Goal: Task Accomplishment & Management: Use online tool/utility

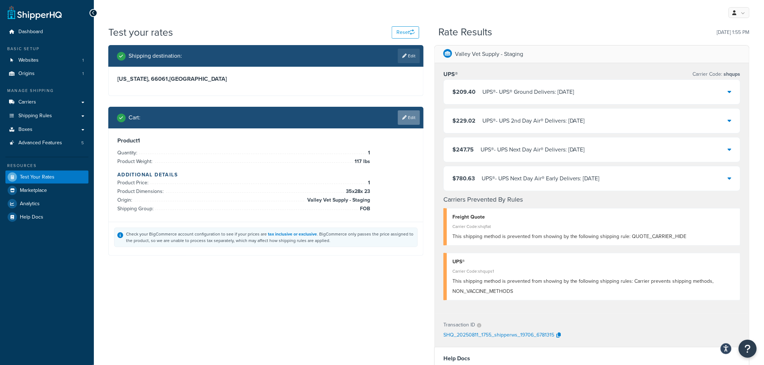
click at [410, 116] on link "Edit" at bounding box center [409, 117] width 22 height 14
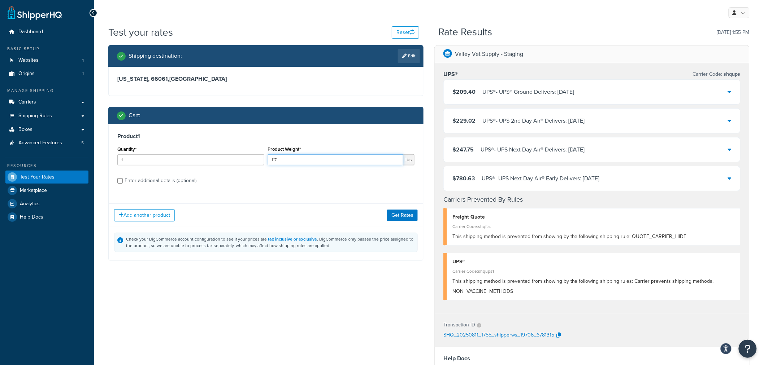
drag, startPoint x: 280, startPoint y: 159, endPoint x: 244, endPoint y: 159, distance: 35.7
click at [244, 159] on div "Quantity* 1 Product Weight* 117 lbs" at bounding box center [265, 157] width 301 height 26
type input "71"
click at [171, 181] on div "Enter additional details (optional)" at bounding box center [161, 181] width 72 height 10
click at [123, 181] on input "Enter additional details (optional)" at bounding box center [119, 180] width 5 height 5
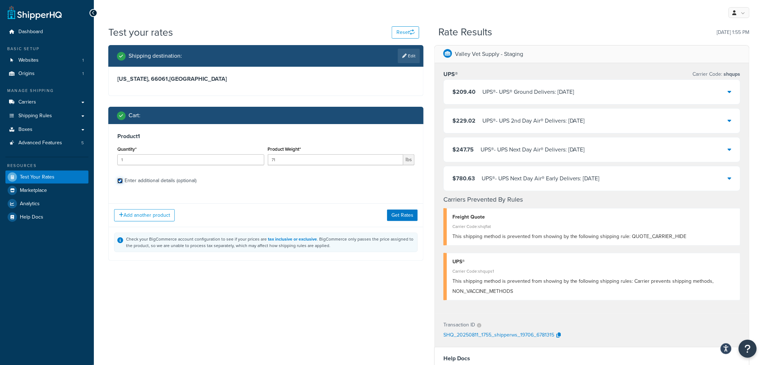
checkbox input "true"
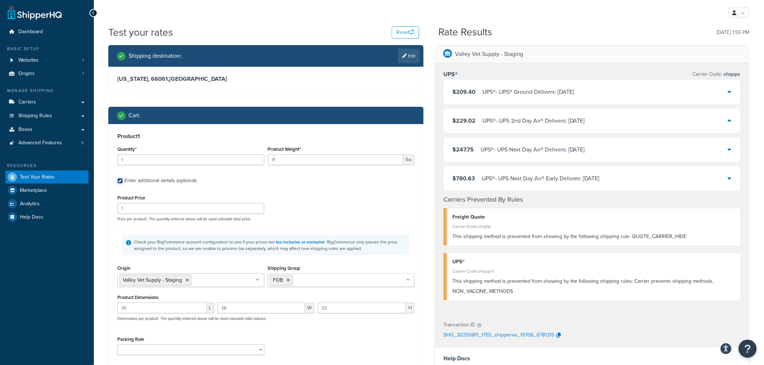
scroll to position [40, 0]
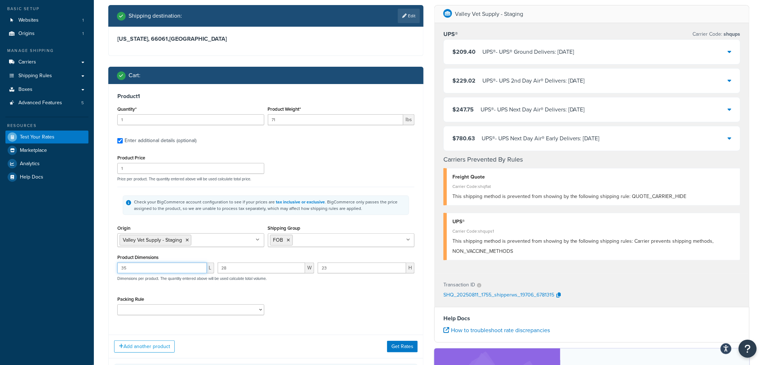
drag, startPoint x: 134, startPoint y: 271, endPoint x: 96, endPoint y: 267, distance: 38.1
click at [96, 267] on div "Test your rates Reset Rate Results [DATE] 1:55 PM Shipping destination : Edit […" at bounding box center [429, 241] width 670 height 512
type input "44"
type input "31"
type input "22"
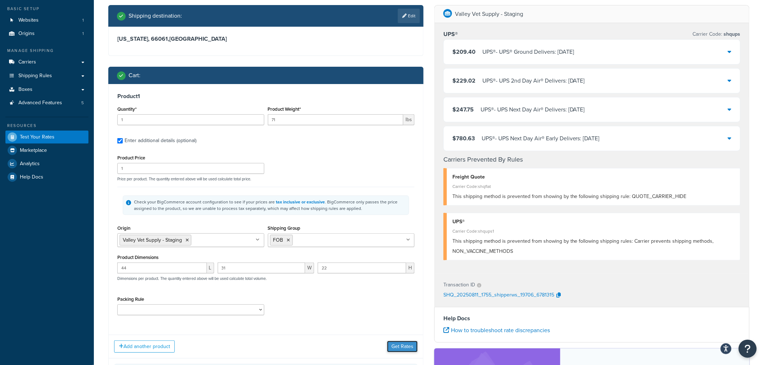
click at [398, 346] on button "Get Rates" at bounding box center [402, 347] width 31 height 12
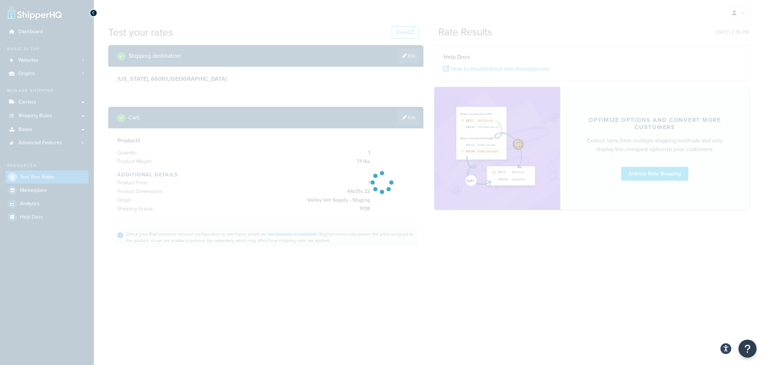
scroll to position [0, 0]
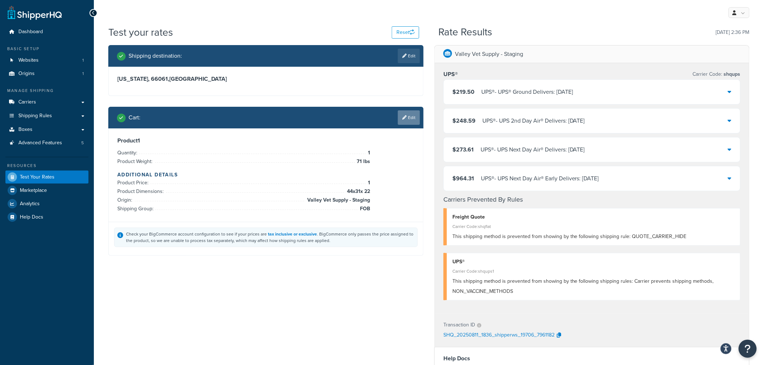
click at [413, 115] on link "Edit" at bounding box center [409, 117] width 22 height 14
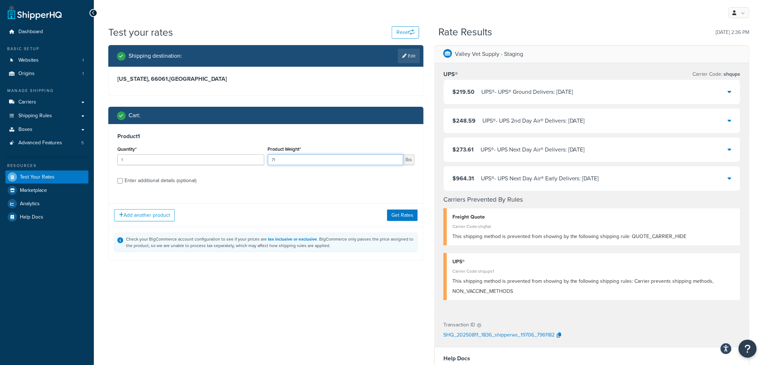
drag, startPoint x: 286, startPoint y: 158, endPoint x: 268, endPoint y: 161, distance: 17.9
click at [268, 161] on input "71" at bounding box center [336, 159] width 136 height 11
type input "140"
click at [407, 215] on button "Get Rates" at bounding box center [402, 216] width 31 height 12
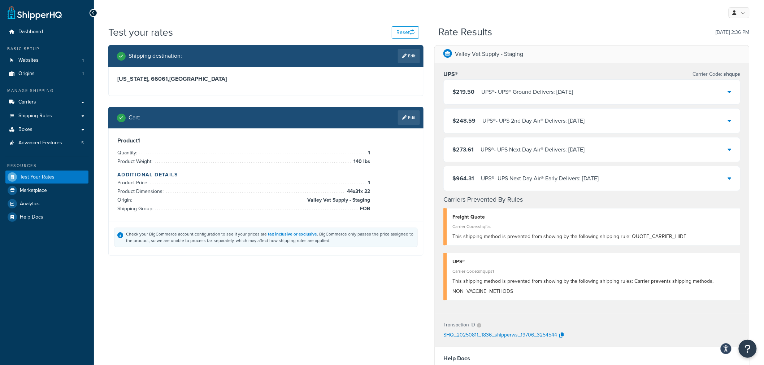
click at [730, 91] on icon at bounding box center [730, 92] width 4 height 6
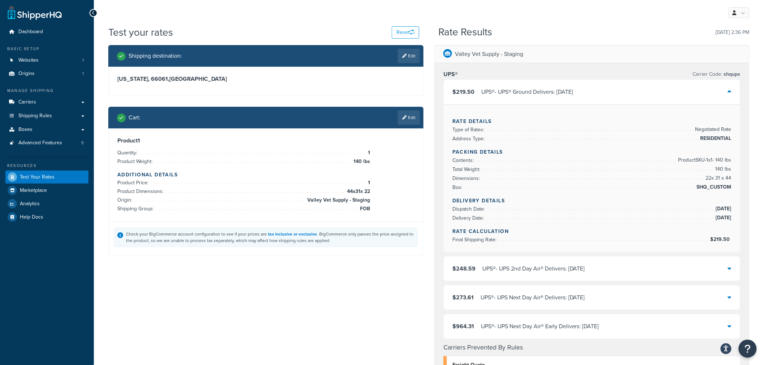
drag, startPoint x: 691, startPoint y: 186, endPoint x: 701, endPoint y: 184, distance: 10.2
click at [691, 186] on li "Box: SHQ_CUSTOM" at bounding box center [591, 187] width 279 height 9
drag, startPoint x: 697, startPoint y: 183, endPoint x: 729, endPoint y: 183, distance: 32.5
click at [729, 183] on span "SHQ_CUSTOM" at bounding box center [713, 187] width 36 height 9
copy span "SHQ_CUSTOM"
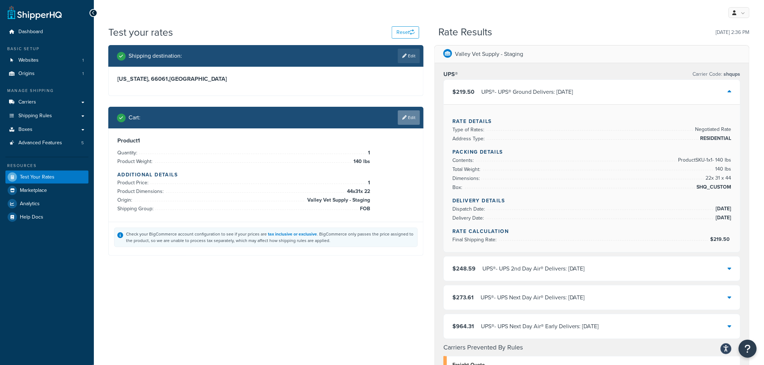
click at [410, 116] on link "Edit" at bounding box center [409, 117] width 22 height 14
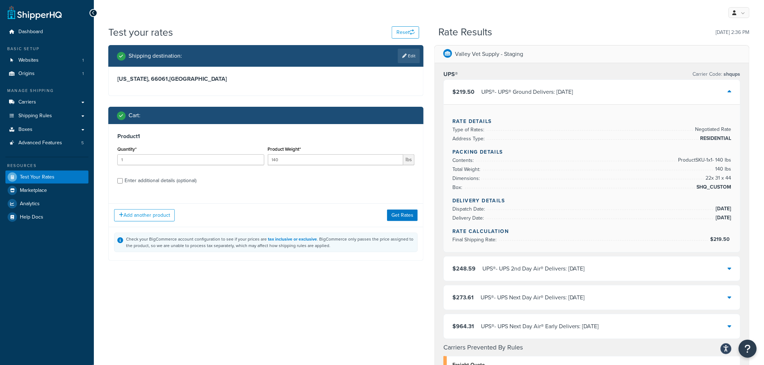
click at [164, 182] on div "Enter additional details (optional)" at bounding box center [161, 181] width 72 height 10
click at [123, 182] on input "Enter additional details (optional)" at bounding box center [119, 180] width 5 height 5
checkbox input "true"
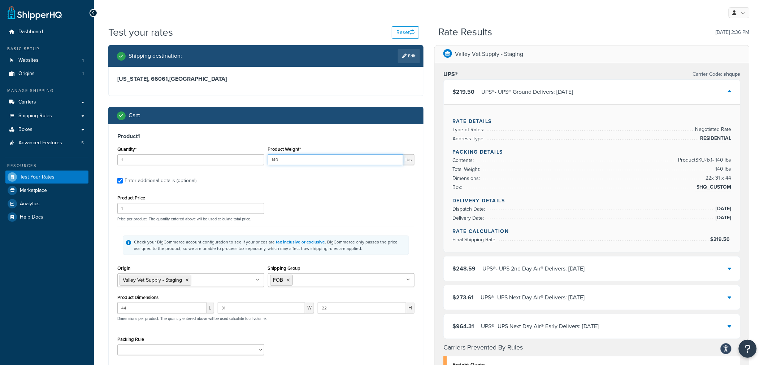
drag, startPoint x: 283, startPoint y: 159, endPoint x: 257, endPoint y: 160, distance: 26.4
click at [257, 160] on div "Quantity* 1 Product Weight* 140 lbs" at bounding box center [265, 157] width 301 height 26
type input "71"
click at [399, 200] on div "Product Price 1 Price per product. The quantity entered above will be used calc…" at bounding box center [265, 207] width 301 height 29
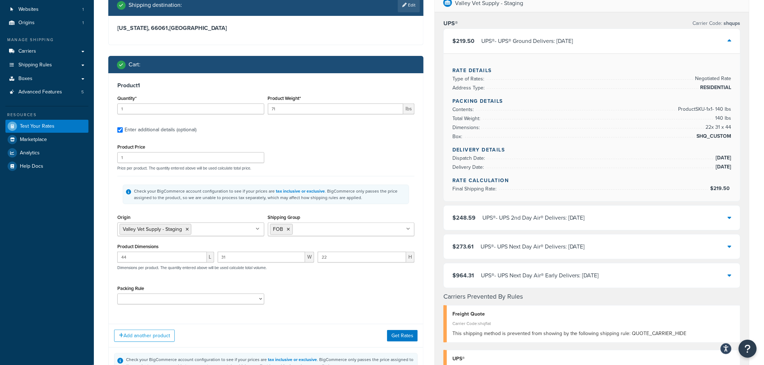
scroll to position [80, 0]
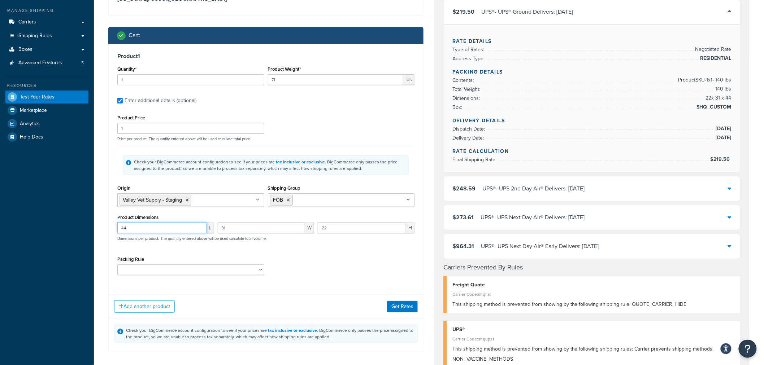
drag, startPoint x: 117, startPoint y: 227, endPoint x: 107, endPoint y: 226, distance: 10.5
click at [107, 226] on div "Shipping destination : Edit [US_STATE], 66061 , [GEOGRAPHIC_DATA] Cart : Produc…" at bounding box center [266, 164] width 326 height 398
type input "32"
click at [410, 309] on button "Get Rates" at bounding box center [402, 307] width 31 height 12
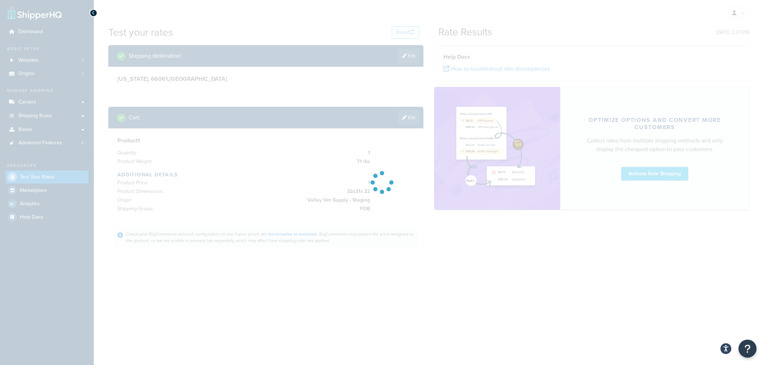
scroll to position [0, 0]
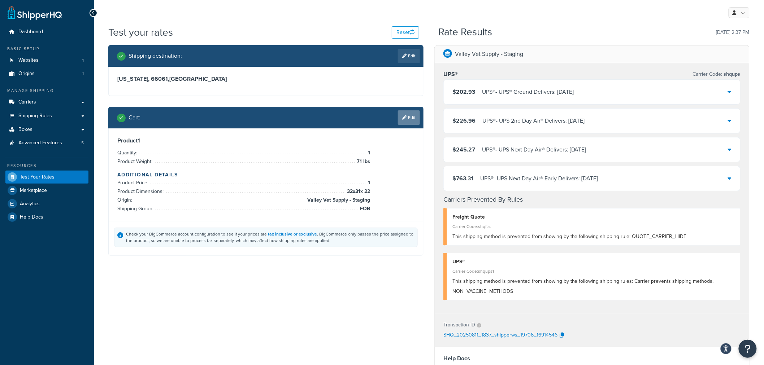
click at [411, 116] on link "Edit" at bounding box center [409, 117] width 22 height 14
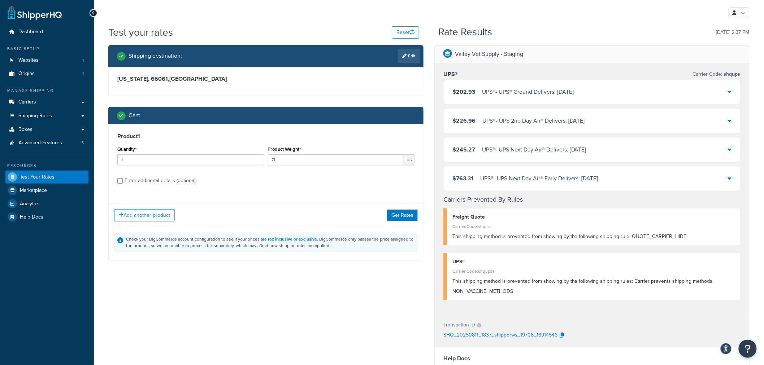
click at [178, 181] on div "Enter additional details (optional)" at bounding box center [161, 181] width 72 height 10
click at [123, 181] on input "Enter additional details (optional)" at bounding box center [119, 180] width 5 height 5
checkbox input "true"
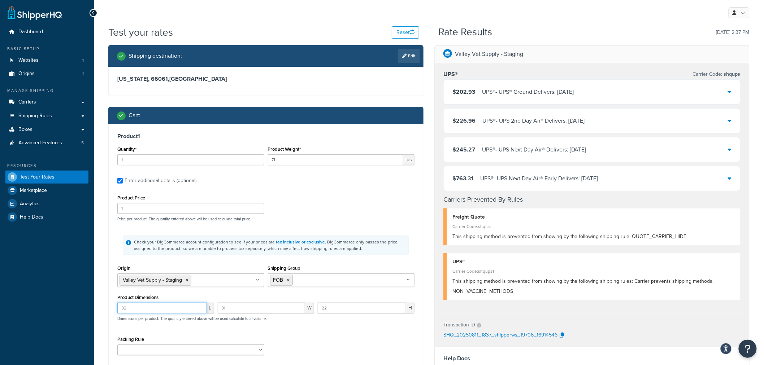
drag, startPoint x: 117, startPoint y: 308, endPoint x: 104, endPoint y: 308, distance: 12.6
click at [104, 308] on div "Shipping destination : Edit [US_STATE], 66061 , [GEOGRAPHIC_DATA] Cart : Produc…" at bounding box center [266, 244] width 326 height 398
type input "30"
drag, startPoint x: 242, startPoint y: 310, endPoint x: 199, endPoint y: 309, distance: 43.3
click at [199, 309] on div "30 L 31 W 22 H Dimensions per product. The quantity entered above will be used …" at bounding box center [265, 316] width 301 height 26
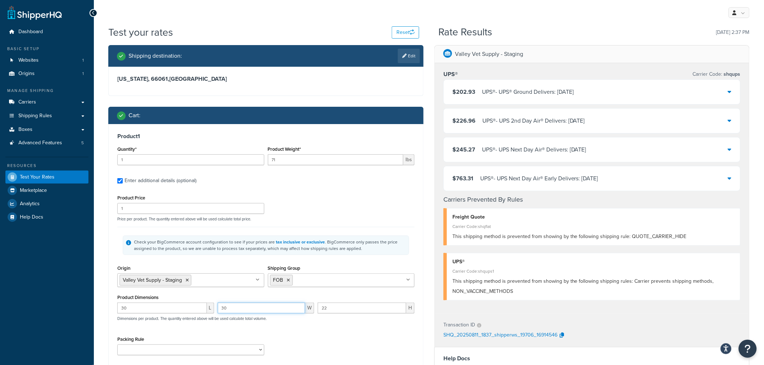
type input "30"
click at [110, 301] on div "Product 1 Quantity* 1 Product Weight* 71 lbs Enter additional details (optional…" at bounding box center [266, 246] width 314 height 245
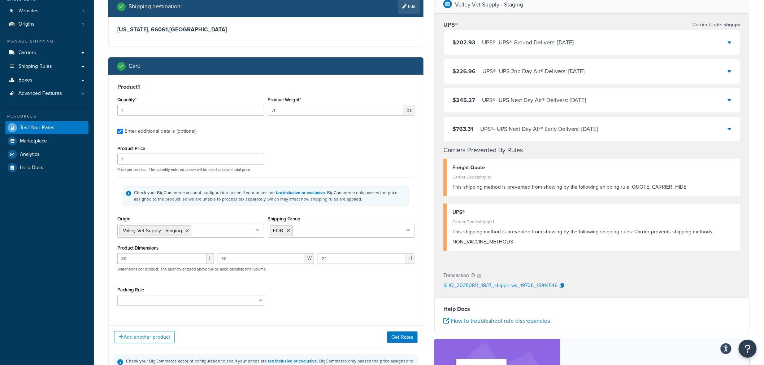
scroll to position [80, 0]
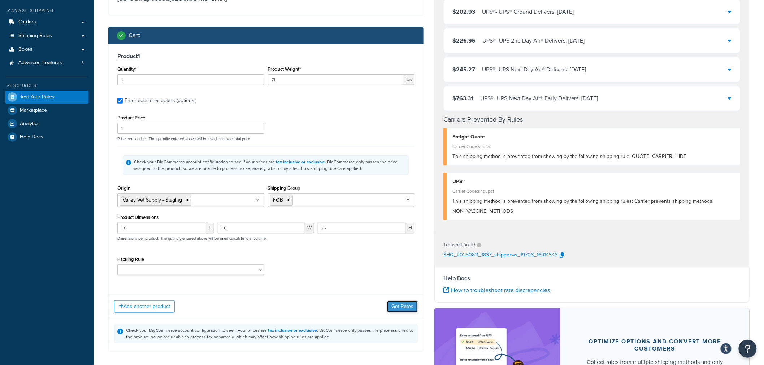
click at [398, 306] on button "Get Rates" at bounding box center [402, 307] width 31 height 12
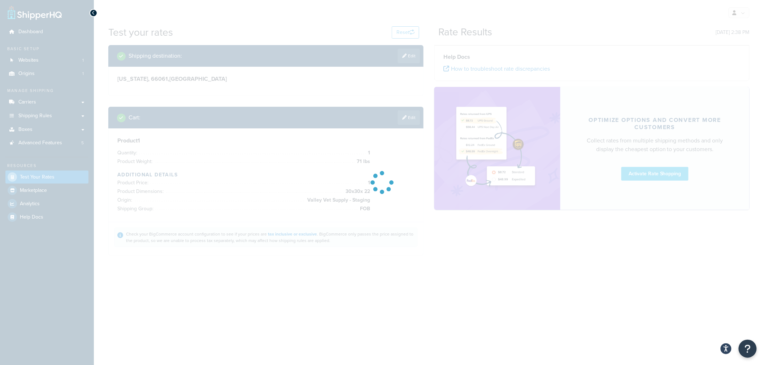
scroll to position [0, 0]
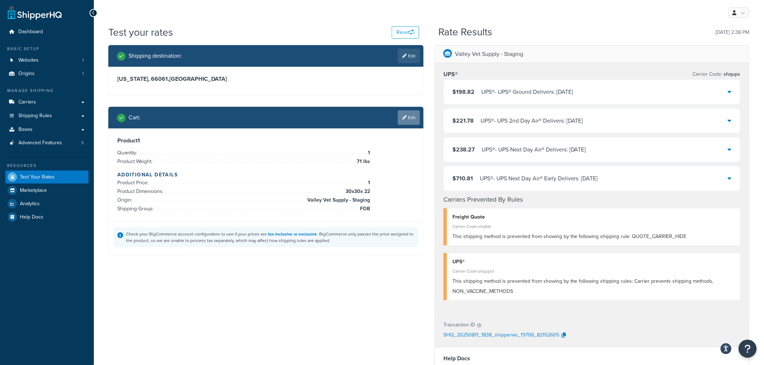
click at [410, 120] on link "Edit" at bounding box center [409, 117] width 22 height 14
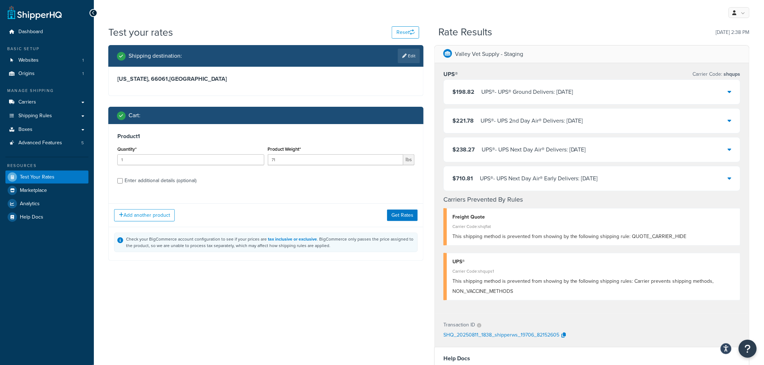
click at [164, 179] on div "Enter additional details (optional)" at bounding box center [161, 181] width 72 height 10
click at [123, 179] on input "Enter additional details (optional)" at bounding box center [119, 180] width 5 height 5
checkbox input "true"
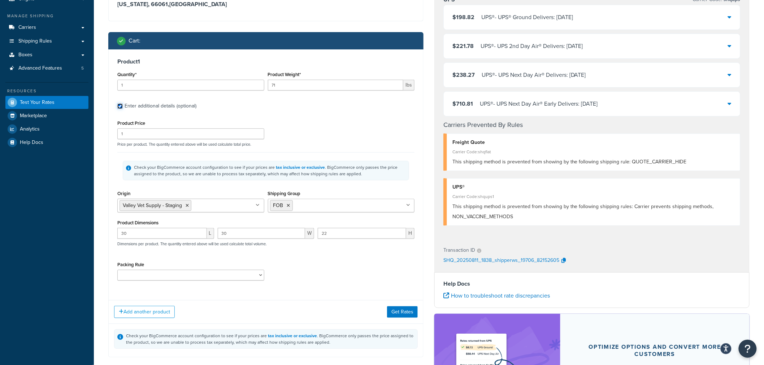
scroll to position [80, 0]
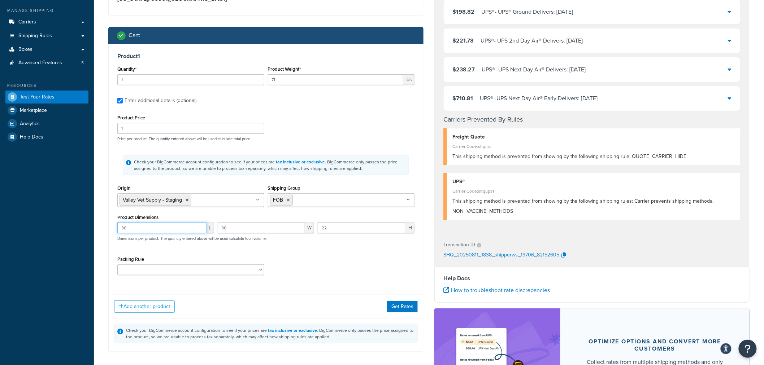
drag, startPoint x: 115, startPoint y: 228, endPoint x: 96, endPoint y: 229, distance: 19.5
click at [98, 229] on div "Test your rates Reset Rate Results [DATE] 2:38 PM Shipping destination : Edit […" at bounding box center [429, 201] width 670 height 512
type input "20"
click at [401, 308] on button "Get Rates" at bounding box center [402, 307] width 31 height 12
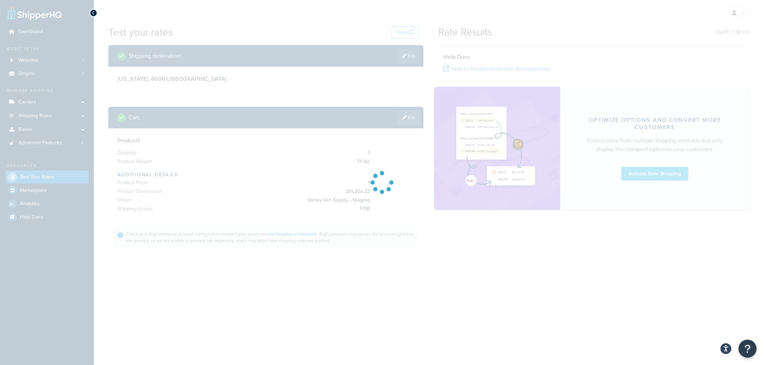
scroll to position [0, 0]
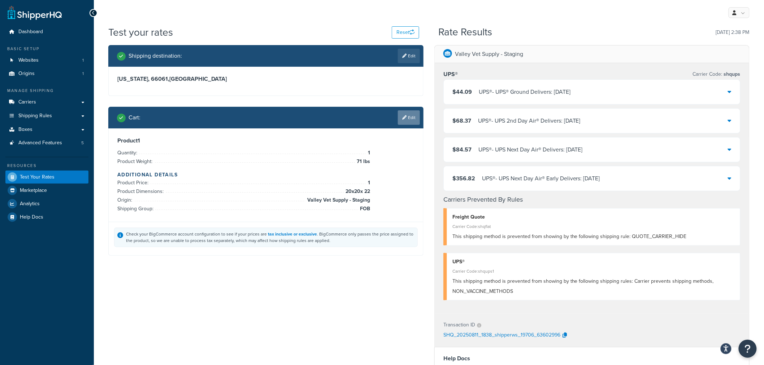
click at [405, 118] on icon at bounding box center [404, 117] width 4 height 4
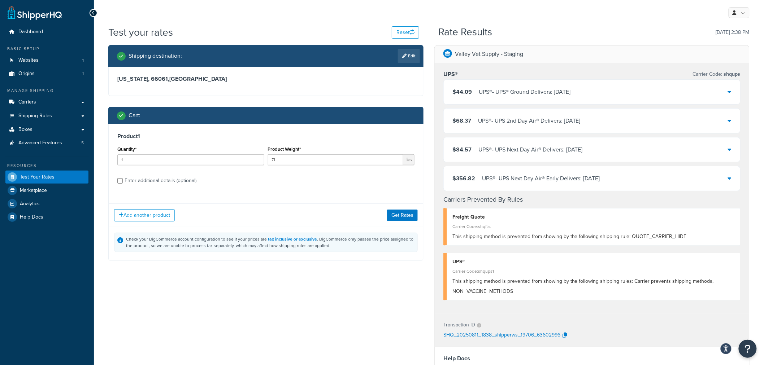
click at [165, 179] on div "Enter additional details (optional)" at bounding box center [161, 181] width 72 height 10
click at [123, 179] on input "Enter additional details (optional)" at bounding box center [119, 180] width 5 height 5
checkbox input "true"
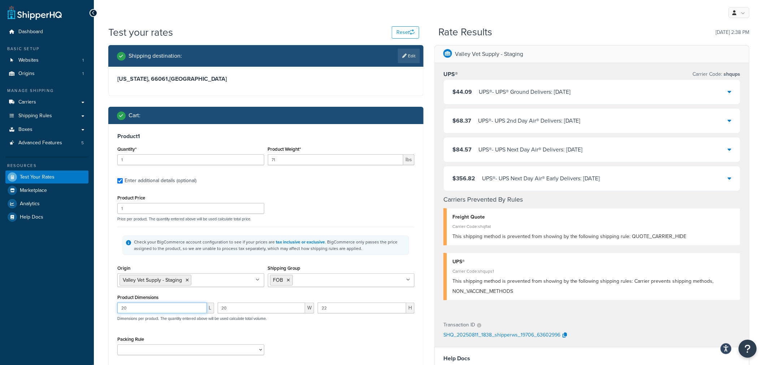
drag, startPoint x: 123, startPoint y: 311, endPoint x: 128, endPoint y: 309, distance: 5.4
click at [128, 309] on input "20" at bounding box center [162, 308] width 90 height 11
type input "25"
click at [95, 289] on div "Test your rates Reset Rate Results [DATE] 2:38 PM Shipping destination : Edit […" at bounding box center [429, 281] width 670 height 512
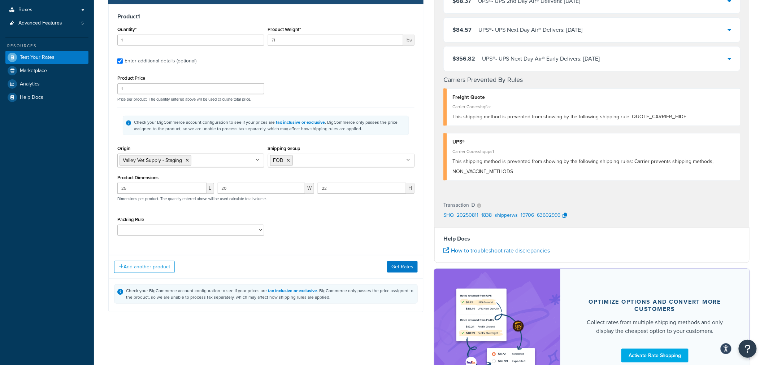
scroll to position [120, 0]
click at [396, 266] on button "Get Rates" at bounding box center [402, 267] width 31 height 12
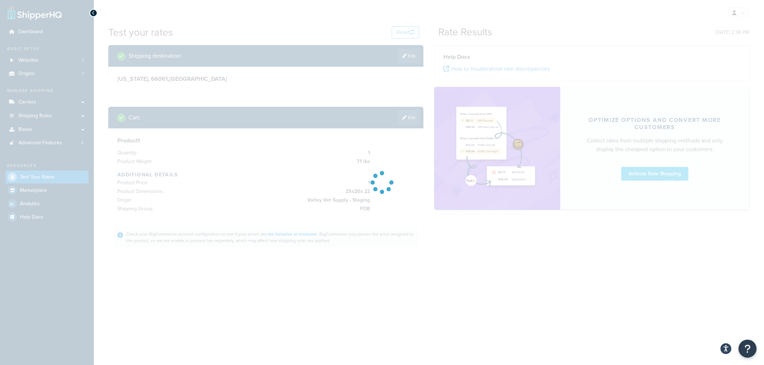
scroll to position [0, 0]
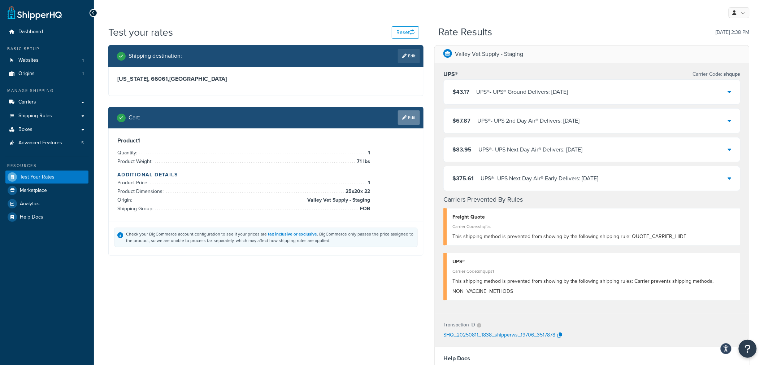
click at [406, 118] on link "Edit" at bounding box center [409, 117] width 22 height 14
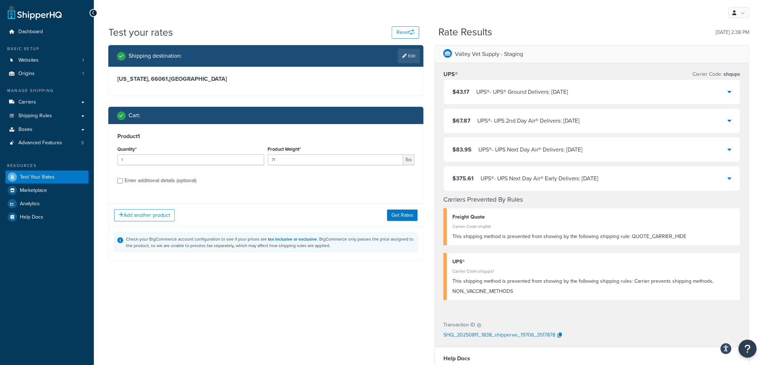
click at [145, 182] on div "Enter additional details (optional)" at bounding box center [161, 181] width 72 height 10
click at [123, 182] on input "Enter additional details (optional)" at bounding box center [119, 180] width 5 height 5
checkbox input "true"
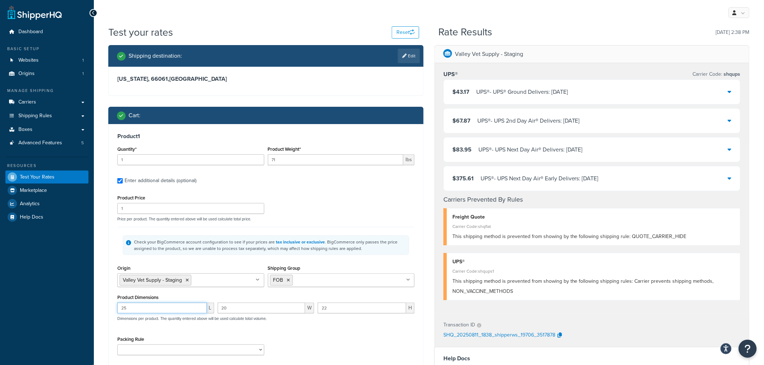
drag, startPoint x: 124, startPoint y: 308, endPoint x: 127, endPoint y: 307, distance: 3.6
click at [127, 307] on input "25" at bounding box center [162, 308] width 90 height 11
type input "28"
click at [107, 298] on div "Shipping destination : Edit [US_STATE], 66061 , [GEOGRAPHIC_DATA] Cart : Produc…" at bounding box center [266, 244] width 326 height 398
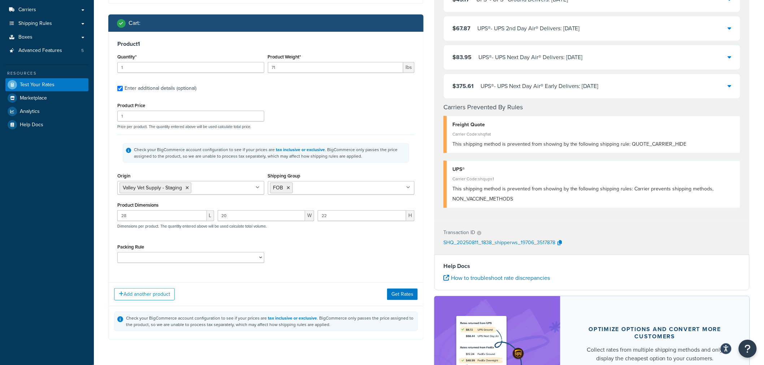
scroll to position [120, 0]
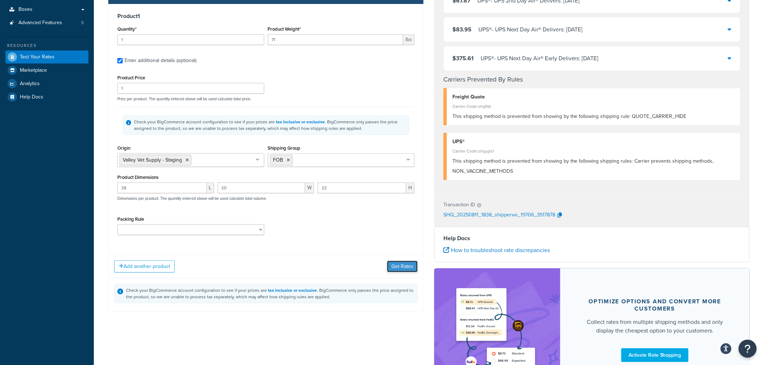
click at [410, 265] on button "Get Rates" at bounding box center [402, 267] width 31 height 12
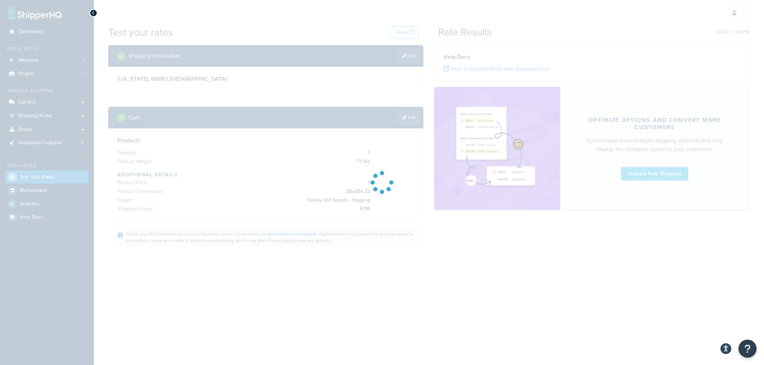
scroll to position [0, 0]
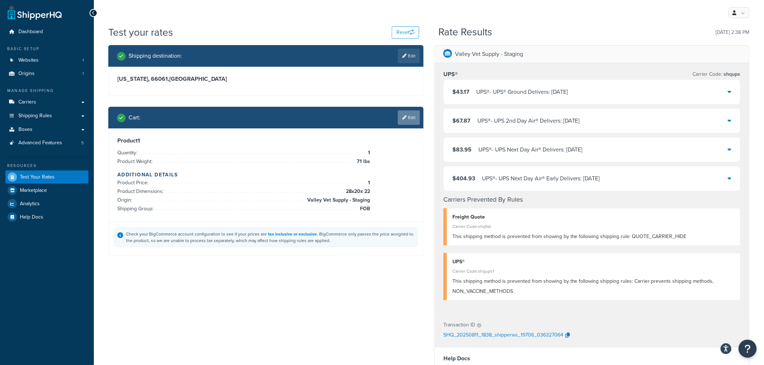
click at [412, 120] on link "Edit" at bounding box center [409, 117] width 22 height 14
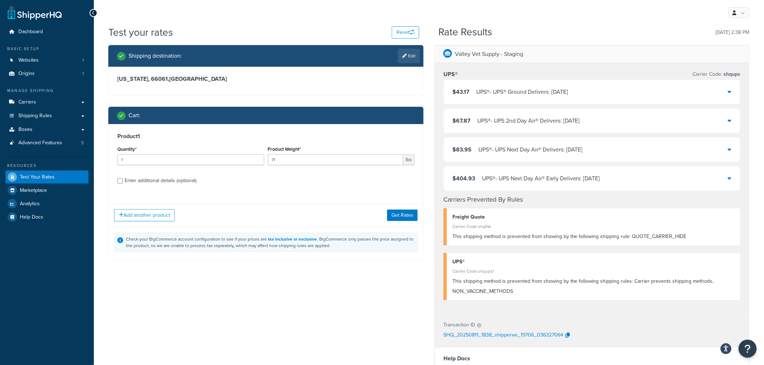
click at [161, 183] on div "Enter additional details (optional)" at bounding box center [161, 181] width 72 height 10
click at [123, 183] on input "Enter additional details (optional)" at bounding box center [119, 180] width 5 height 5
checkbox input "true"
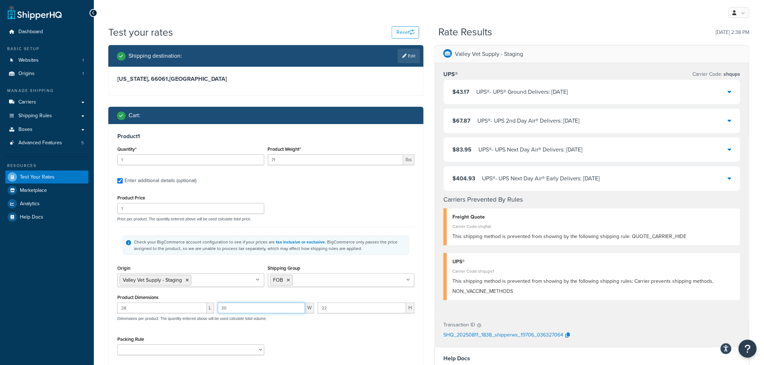
drag, startPoint x: 228, startPoint y: 305, endPoint x: 232, endPoint y: 305, distance: 4.0
click at [231, 305] on input "20" at bounding box center [262, 308] width 88 height 11
type input "28"
click at [103, 262] on div "Shipping destination : Edit [US_STATE], 66061 , [GEOGRAPHIC_DATA] Cart : Produc…" at bounding box center [266, 244] width 326 height 398
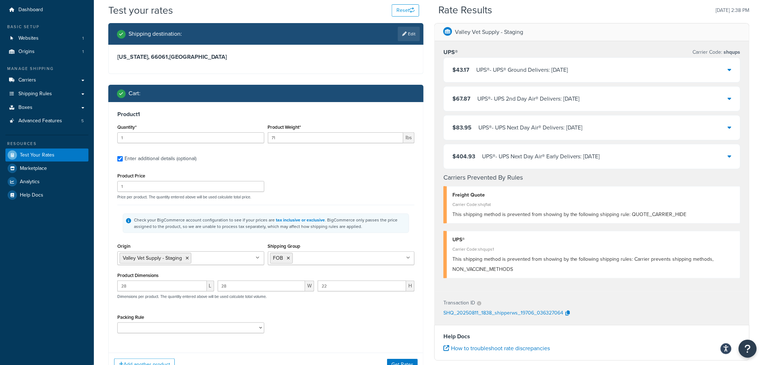
scroll to position [80, 0]
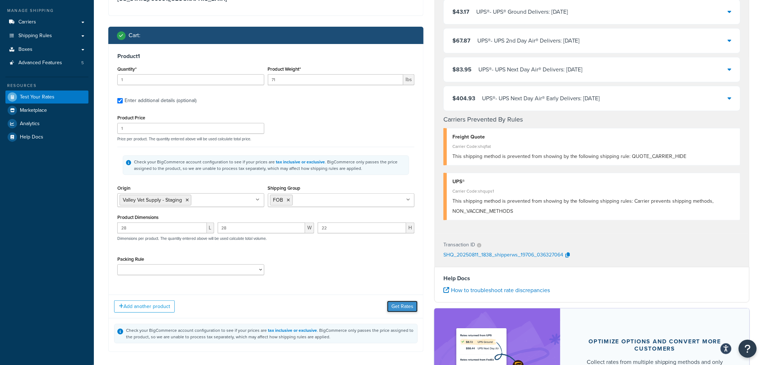
click at [407, 308] on button "Get Rates" at bounding box center [402, 307] width 31 height 12
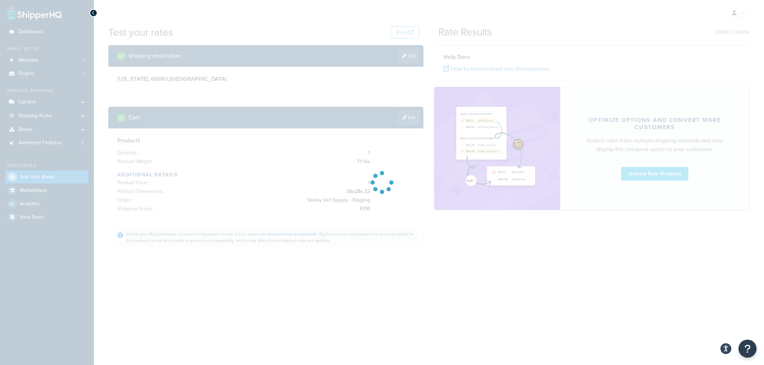
scroll to position [0, 0]
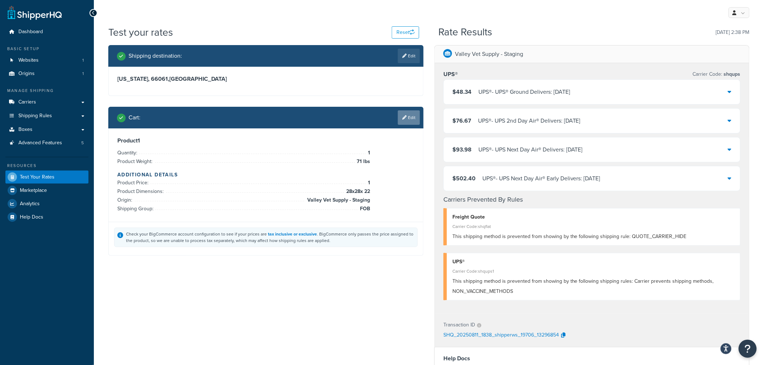
click at [406, 115] on link "Edit" at bounding box center [409, 117] width 22 height 14
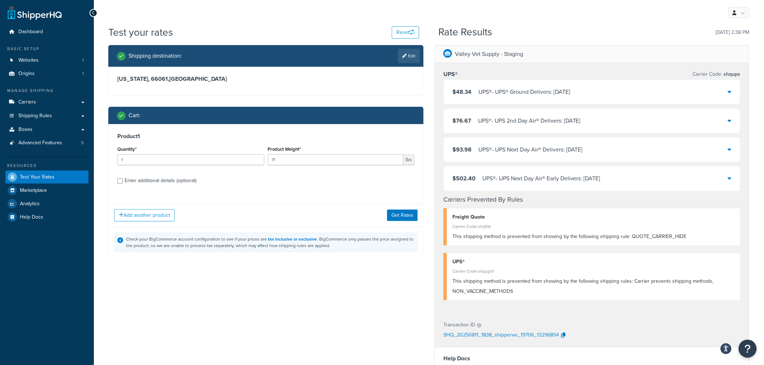
click at [173, 182] on div "Enter additional details (optional)" at bounding box center [161, 181] width 72 height 10
click at [123, 182] on input "Enter additional details (optional)" at bounding box center [119, 180] width 5 height 5
checkbox input "true"
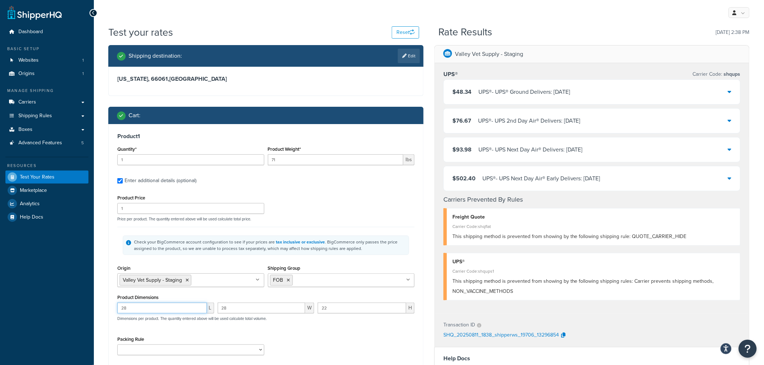
drag, startPoint x: 123, startPoint y: 306, endPoint x: 130, endPoint y: 306, distance: 6.9
click at [130, 306] on input "28" at bounding box center [162, 308] width 90 height 11
type input "29"
click at [106, 295] on div "Shipping destination : Edit [US_STATE], 66061 , [GEOGRAPHIC_DATA] Cart : Produc…" at bounding box center [266, 244] width 326 height 398
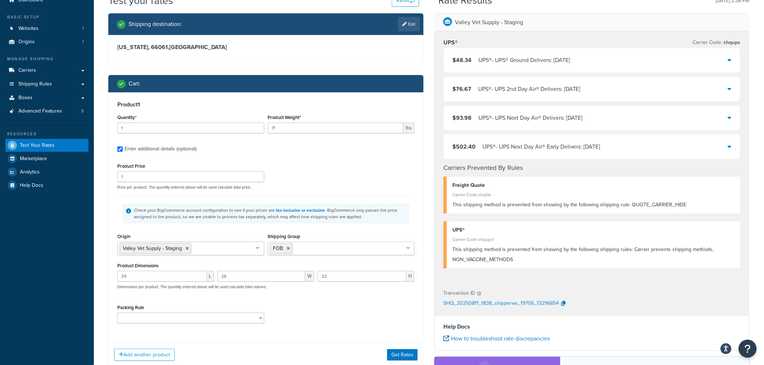
scroll to position [80, 0]
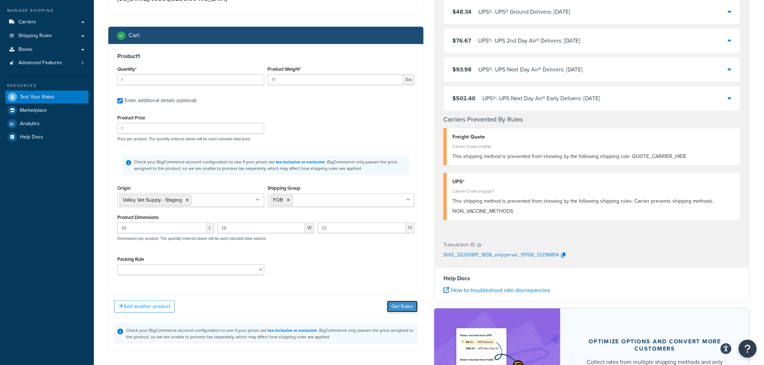
click at [415, 303] on button "Get Rates" at bounding box center [402, 307] width 31 height 12
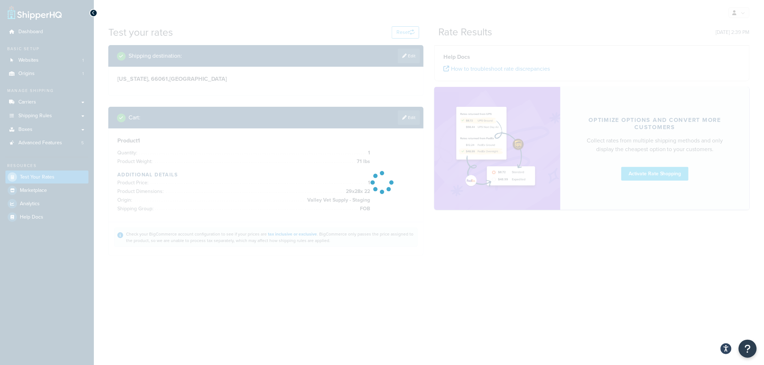
scroll to position [0, 0]
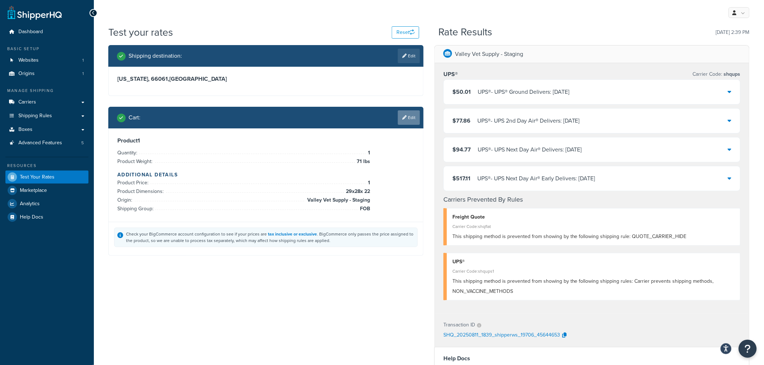
click at [410, 117] on link "Edit" at bounding box center [409, 117] width 22 height 14
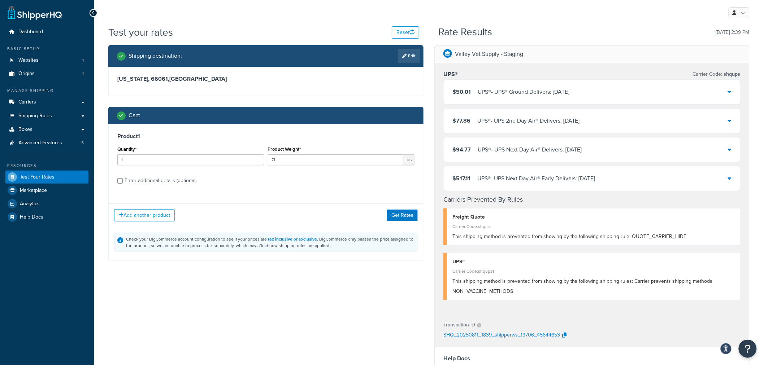
click at [143, 183] on div "Enter additional details (optional)" at bounding box center [161, 181] width 72 height 10
click at [123, 183] on input "Enter additional details (optional)" at bounding box center [119, 180] width 5 height 5
checkbox input "true"
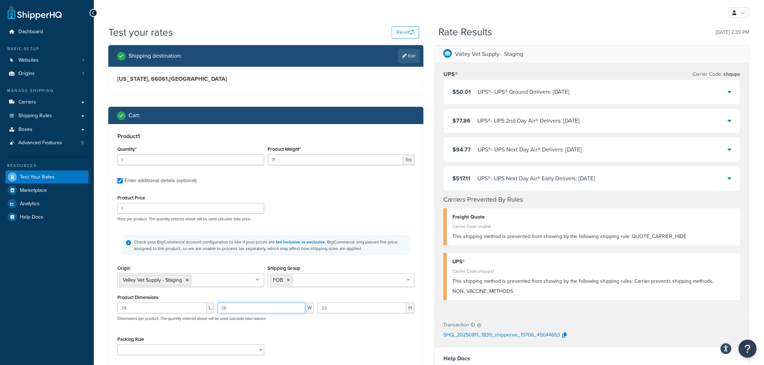
click at [228, 308] on input "28" at bounding box center [262, 308] width 88 height 11
type input "29"
click at [96, 271] on div "Test your rates Reset Rate Results [DATE] 2:39 PM Shipping destination : Edit […" at bounding box center [429, 281] width 670 height 512
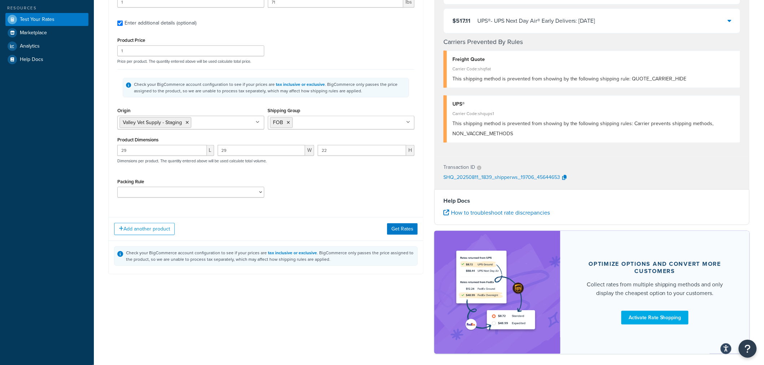
scroll to position [160, 0]
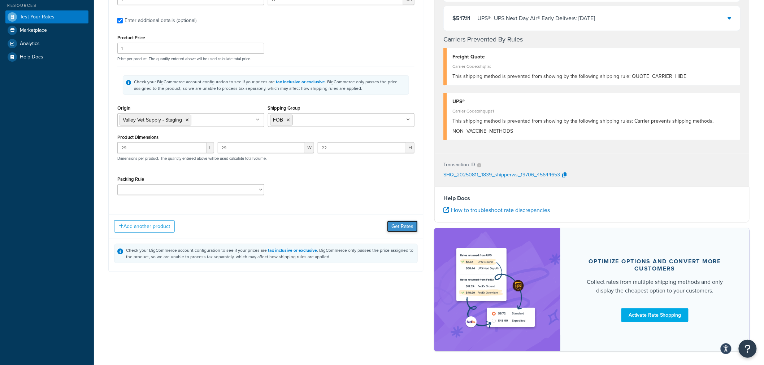
click at [410, 231] on button "Get Rates" at bounding box center [402, 227] width 31 height 12
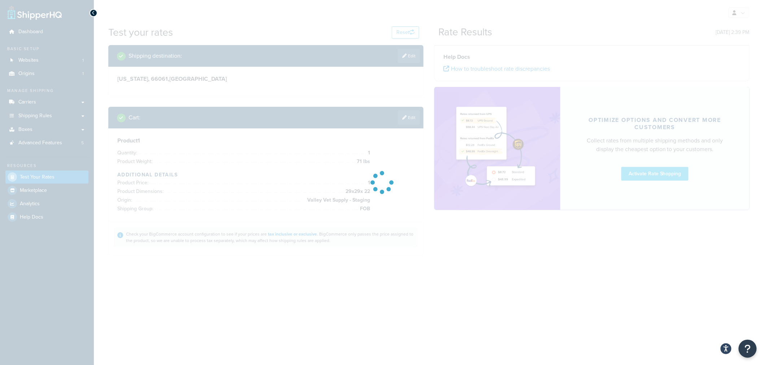
scroll to position [0, 0]
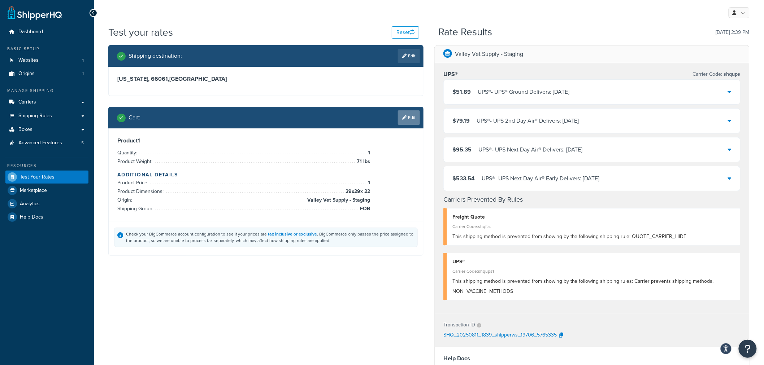
click at [415, 113] on link "Edit" at bounding box center [409, 117] width 22 height 14
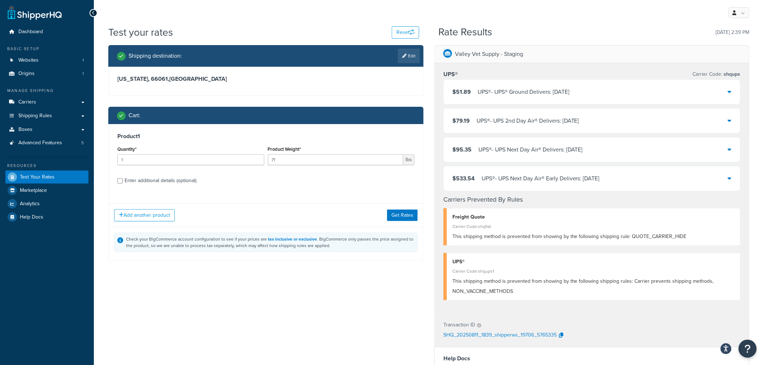
click at [138, 181] on div "Enter additional details (optional)" at bounding box center [161, 181] width 72 height 10
click at [123, 181] on input "Enter additional details (optional)" at bounding box center [119, 180] width 5 height 5
checkbox input "true"
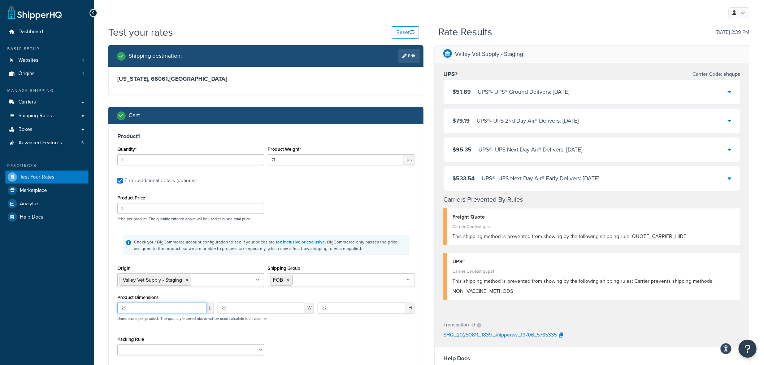
drag, startPoint x: 130, startPoint y: 309, endPoint x: 89, endPoint y: 308, distance: 41.5
click at [89, 308] on div "Dashboard Basic Setup Websites 1 Origins 1 Manage Shipping Carriers Carriers Al…" at bounding box center [382, 277] width 764 height 555
type input "30"
click at [91, 306] on div "Dashboard Basic Setup Websites 1 Origins 1 Manage Shipping Carriers Carriers Al…" at bounding box center [47, 277] width 94 height 555
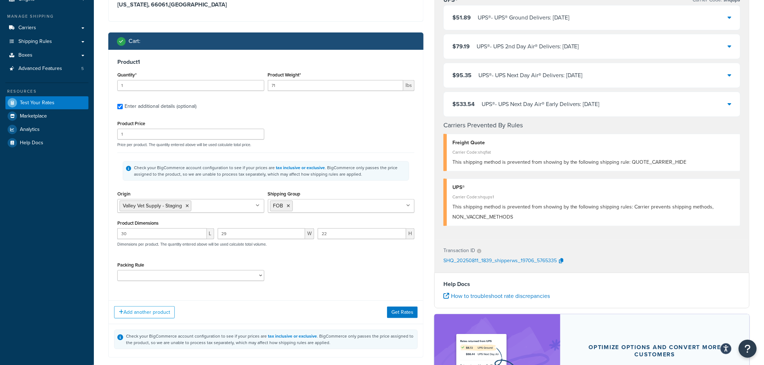
scroll to position [80, 0]
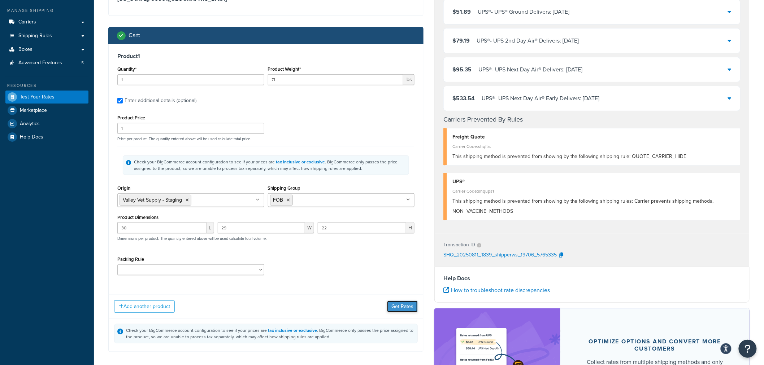
click at [407, 308] on button "Get Rates" at bounding box center [402, 307] width 31 height 12
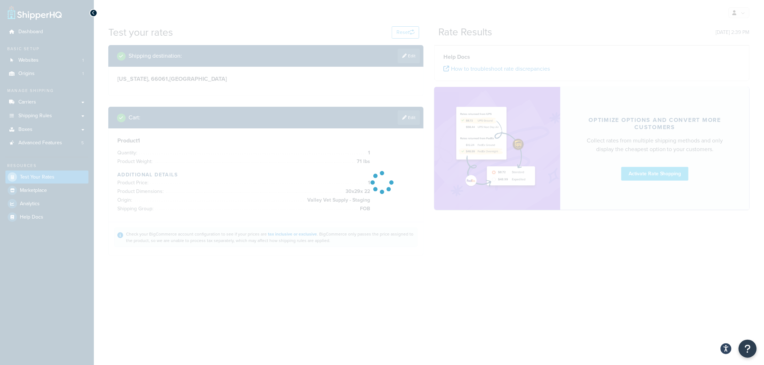
scroll to position [0, 0]
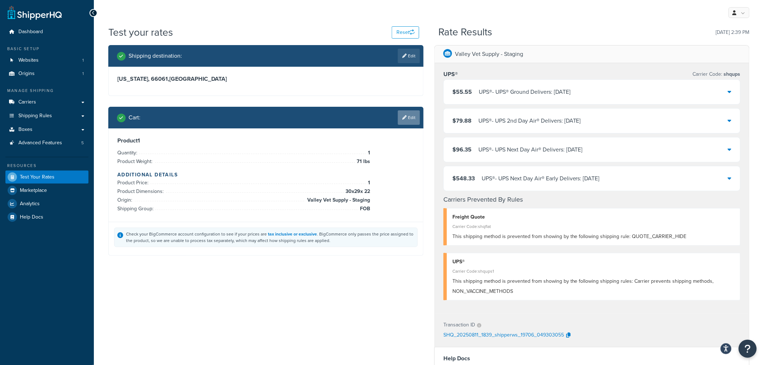
click at [409, 116] on link "Edit" at bounding box center [409, 117] width 22 height 14
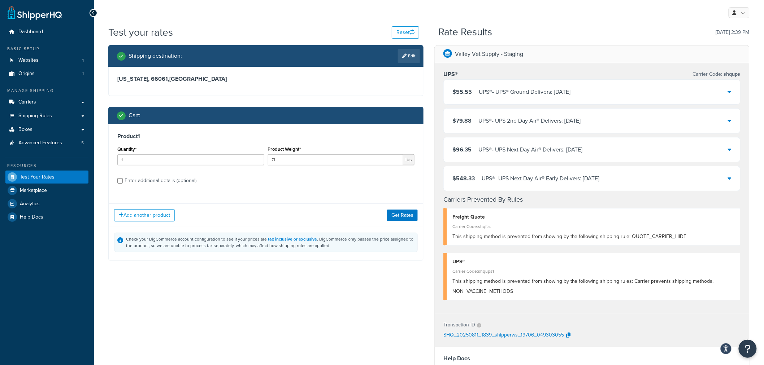
click at [152, 180] on div "Enter additional details (optional)" at bounding box center [161, 181] width 72 height 10
click at [123, 180] on input "Enter additional details (optional)" at bounding box center [119, 180] width 5 height 5
checkbox input "true"
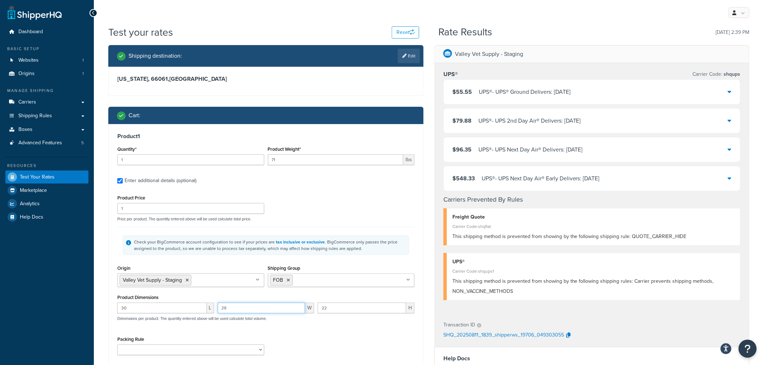
drag, startPoint x: 236, startPoint y: 305, endPoint x: 217, endPoint y: 310, distance: 19.6
click at [217, 310] on div "29 W" at bounding box center [266, 311] width 100 height 16
type input "30"
click at [109, 286] on div "Product 1 Quantity* 1 Product Weight* 71 lbs Enter additional details (optional…" at bounding box center [266, 246] width 314 height 245
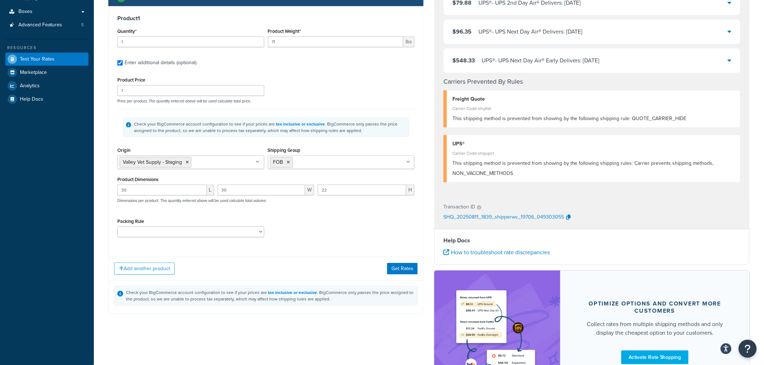
scroll to position [120, 0]
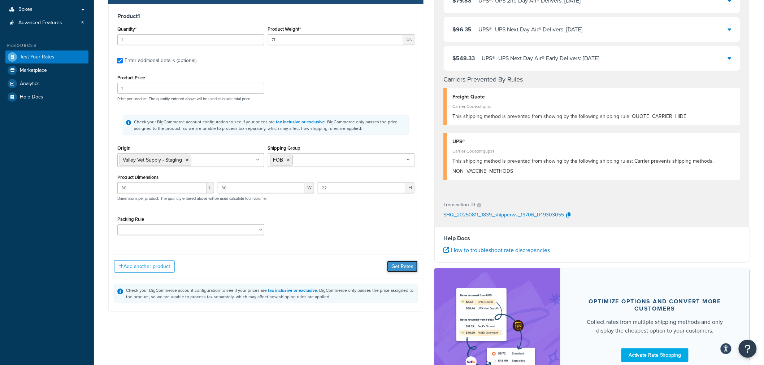
click at [403, 267] on button "Get Rates" at bounding box center [402, 267] width 31 height 12
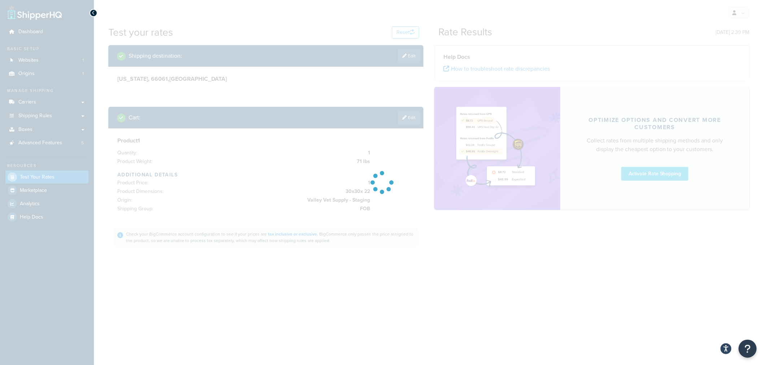
scroll to position [0, 0]
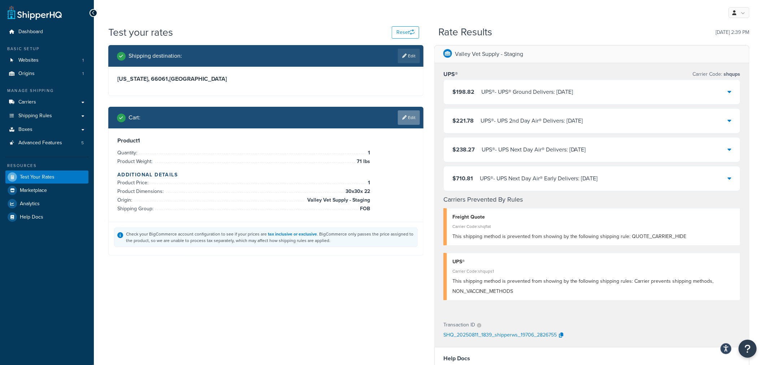
click at [404, 114] on link "Edit" at bounding box center [409, 117] width 22 height 14
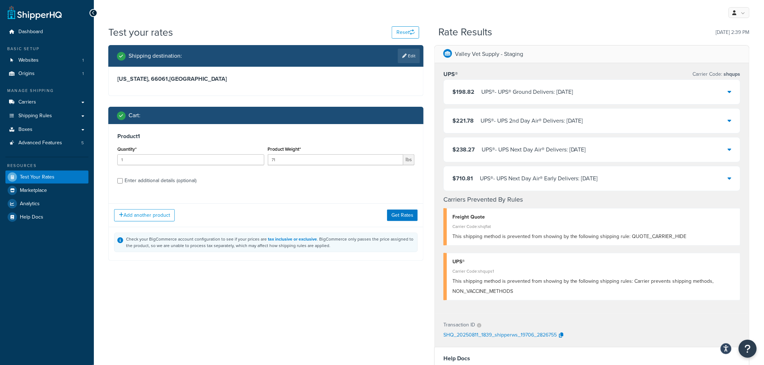
click at [152, 182] on div "Enter additional details (optional)" at bounding box center [161, 181] width 72 height 10
click at [123, 182] on input "Enter additional details (optional)" at bounding box center [119, 180] width 5 height 5
checkbox input "true"
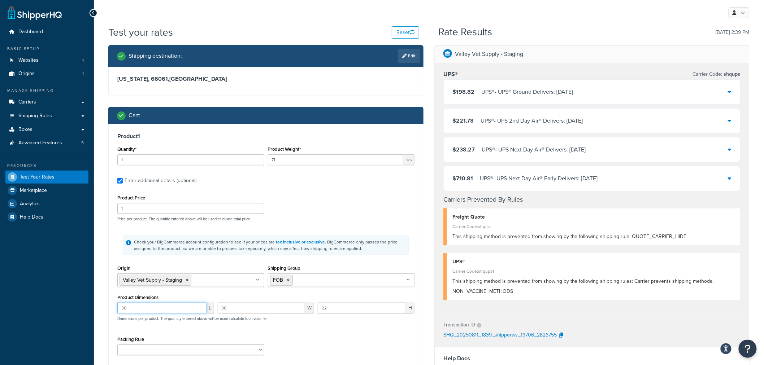
drag, startPoint x: 131, startPoint y: 311, endPoint x: 88, endPoint y: 306, distance: 43.2
click at [88, 306] on div "Dashboard Basic Setup Websites 1 Origins 1 Manage Shipping Carriers Carriers Al…" at bounding box center [382, 277] width 764 height 555
type input "29"
click at [96, 283] on div "Test your rates Reset Rate Results [DATE] 2:39 PM Shipping destination : Edit […" at bounding box center [429, 281] width 670 height 512
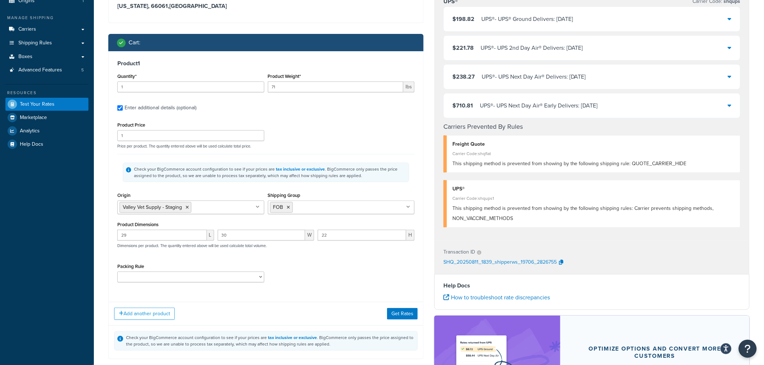
scroll to position [80, 0]
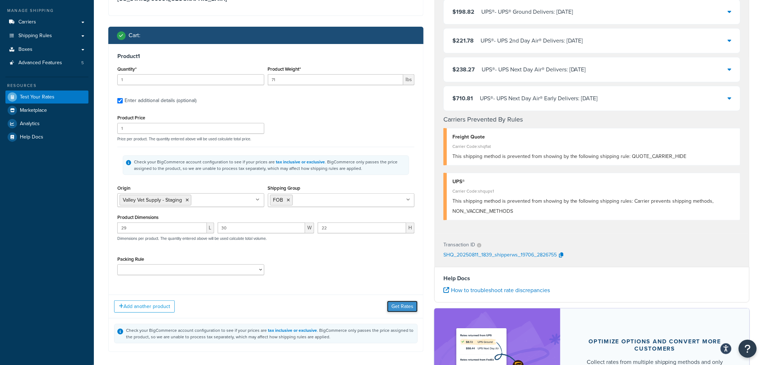
click at [406, 304] on button "Get Rates" at bounding box center [402, 307] width 31 height 12
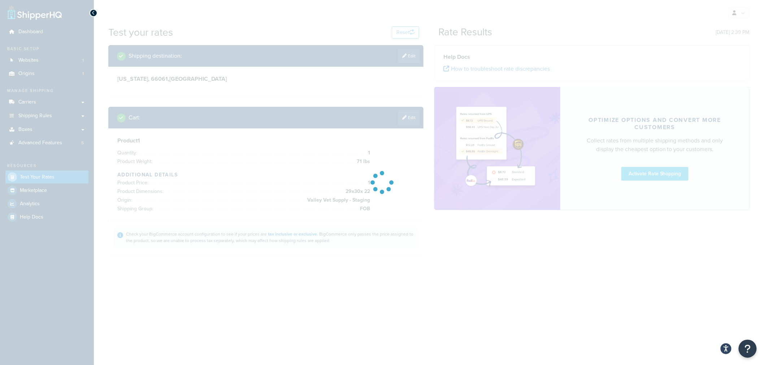
scroll to position [0, 0]
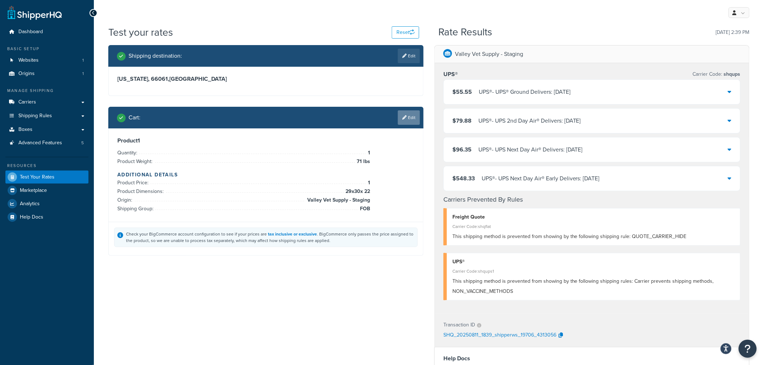
click at [412, 114] on link "Edit" at bounding box center [409, 117] width 22 height 14
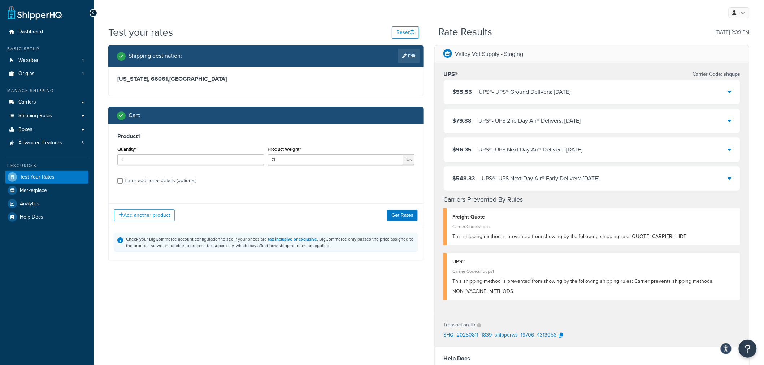
click at [139, 183] on div "Enter additional details (optional)" at bounding box center [161, 181] width 72 height 10
click at [123, 183] on input "Enter additional details (optional)" at bounding box center [119, 180] width 5 height 5
checkbox input "true"
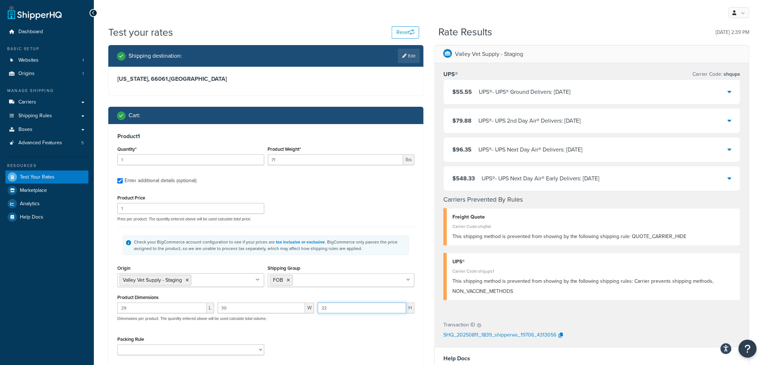
drag, startPoint x: 329, startPoint y: 309, endPoint x: 305, endPoint y: 309, distance: 24.2
click at [305, 309] on div "29 L 30 W 22 H Dimensions per product. The quantity entered above will be used …" at bounding box center [265, 316] width 301 height 26
type input "30"
click at [96, 271] on div "Test your rates Reset Rate Results [DATE] 2:39 PM Shipping destination : Edit […" at bounding box center [429, 281] width 670 height 512
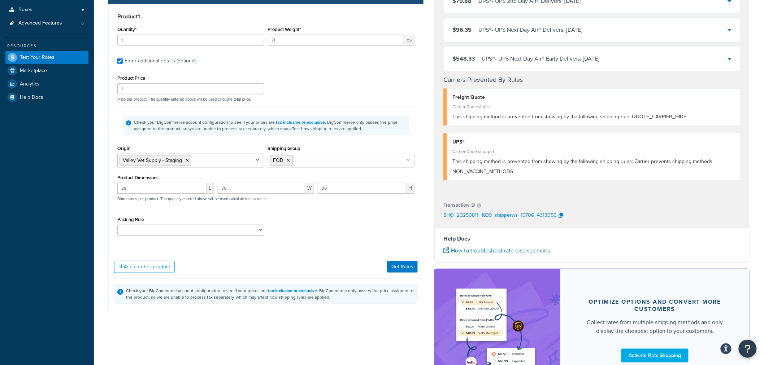
scroll to position [120, 0]
click at [400, 264] on button "Get Rates" at bounding box center [402, 267] width 31 height 12
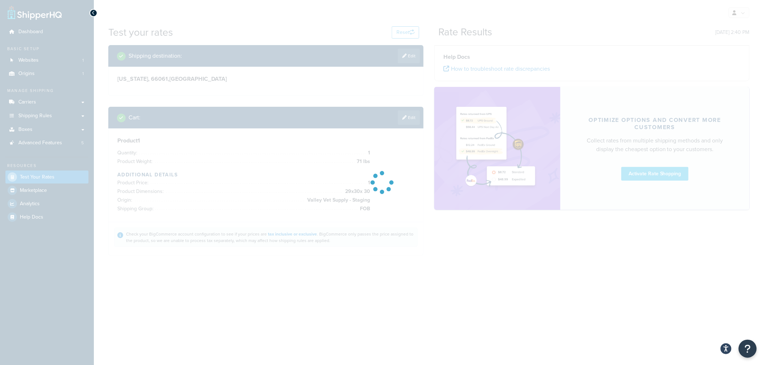
scroll to position [0, 0]
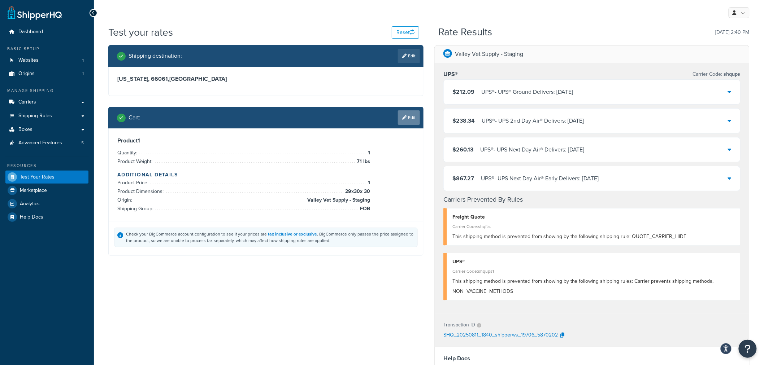
click at [415, 120] on link "Edit" at bounding box center [409, 117] width 22 height 14
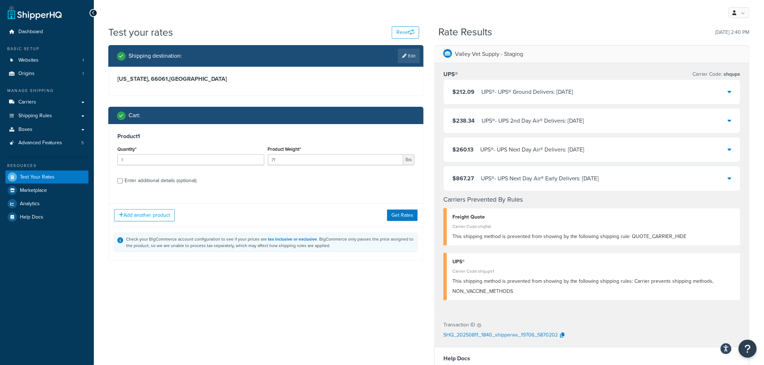
click at [167, 180] on div "Enter additional details (optional)" at bounding box center [161, 181] width 72 height 10
click at [123, 180] on input "Enter additional details (optional)" at bounding box center [119, 180] width 5 height 5
checkbox input "true"
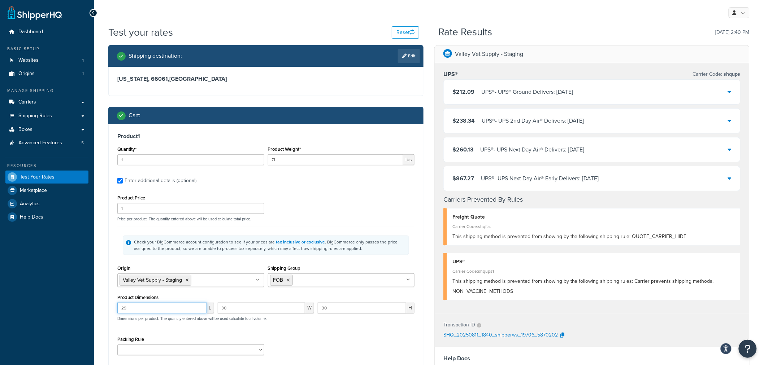
click at [145, 310] on input "29" at bounding box center [162, 308] width 90 height 11
type input "29.9"
drag, startPoint x: 345, startPoint y: 307, endPoint x: 296, endPoint y: 308, distance: 49.1
click at [296, 308] on div "29.9 L 30 W 30 H Dimensions per product. The quantity entered above will be use…" at bounding box center [265, 316] width 301 height 26
type input "22"
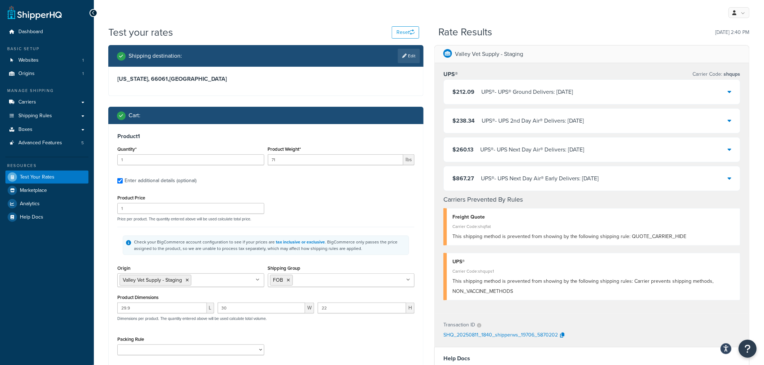
click at [92, 293] on div "Dashboard Basic Setup Websites 1 Origins 1 Manage Shipping Carriers Carriers Al…" at bounding box center [47, 277] width 94 height 555
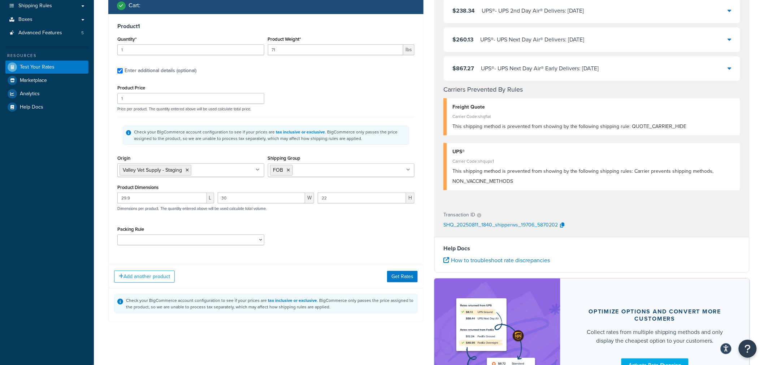
scroll to position [120, 0]
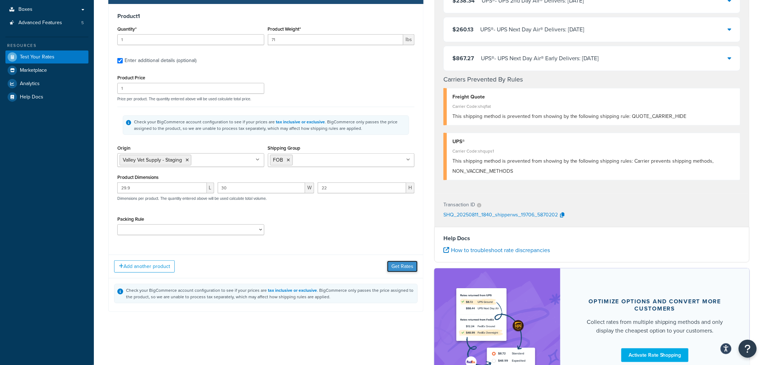
click at [405, 268] on button "Get Rates" at bounding box center [402, 267] width 31 height 12
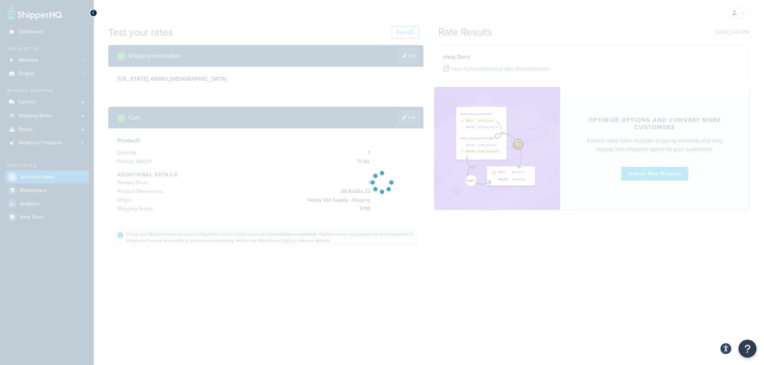
scroll to position [0, 0]
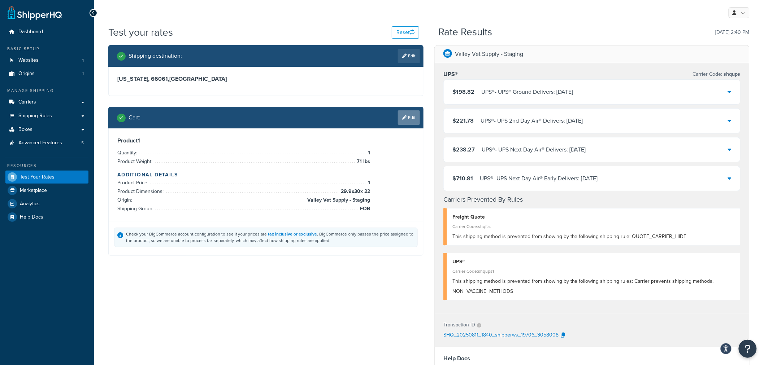
click at [413, 115] on link "Edit" at bounding box center [409, 117] width 22 height 14
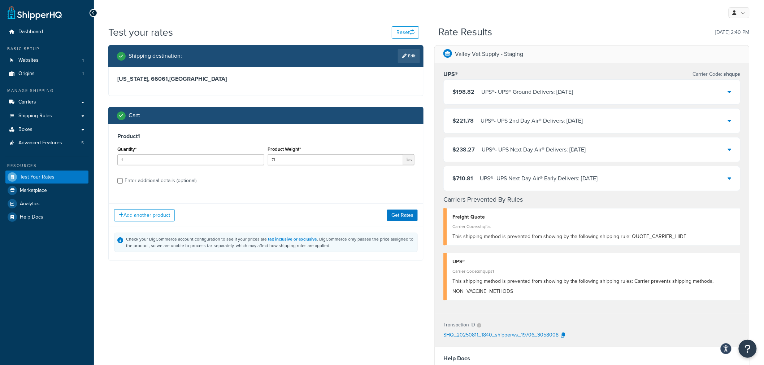
click at [154, 179] on div "Enter additional details (optional)" at bounding box center [161, 181] width 72 height 10
click at [123, 179] on input "Enter additional details (optional)" at bounding box center [119, 180] width 5 height 5
checkbox input "true"
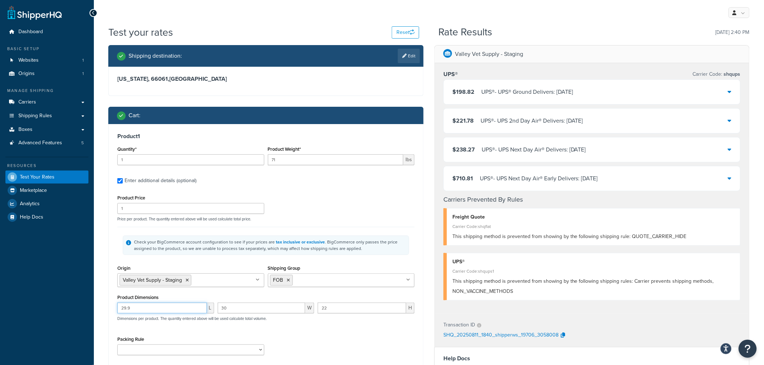
click at [128, 309] on input "29.9" at bounding box center [162, 308] width 90 height 11
type input "29.5"
click at [100, 287] on div "Test your rates Reset Rate Results [DATE] 2:40 PM Shipping destination : Edit […" at bounding box center [429, 281] width 670 height 512
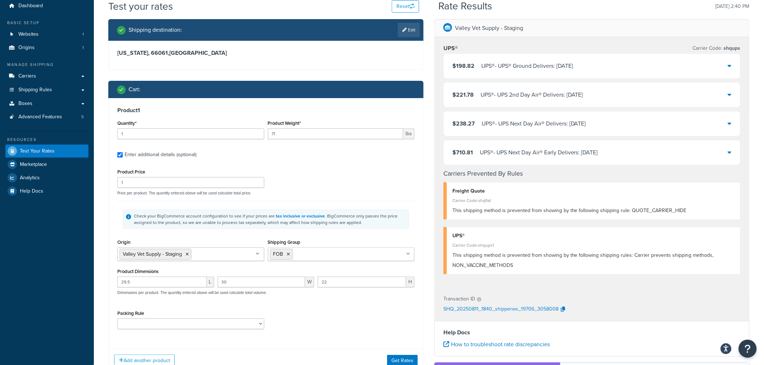
scroll to position [40, 0]
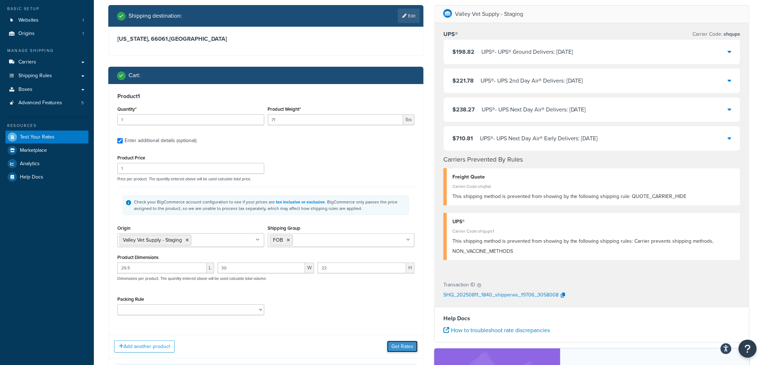
click at [410, 345] on button "Get Rates" at bounding box center [402, 347] width 31 height 12
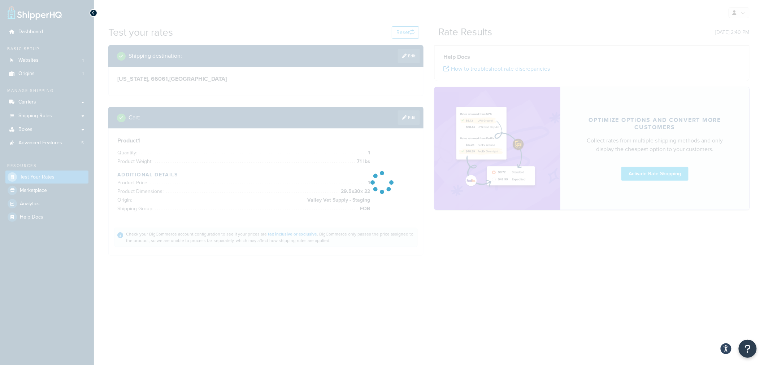
scroll to position [0, 0]
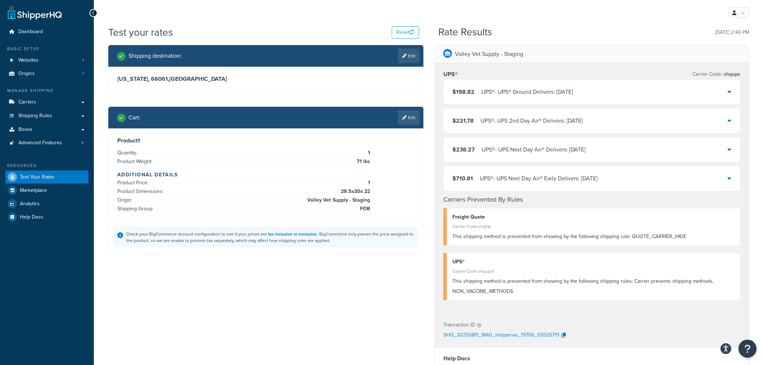
click at [729, 94] on icon at bounding box center [730, 92] width 4 height 6
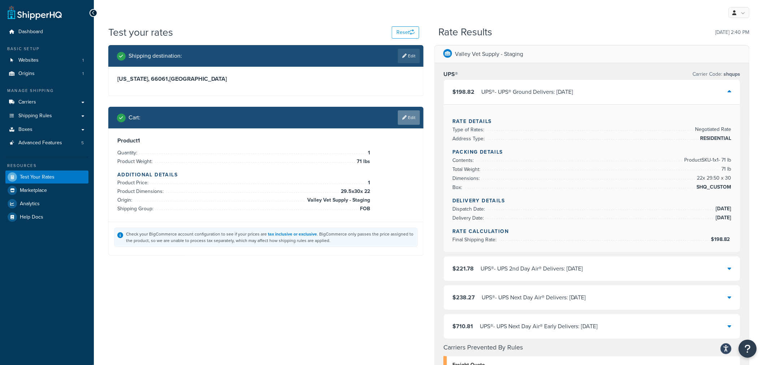
click at [408, 118] on link "Edit" at bounding box center [409, 117] width 22 height 14
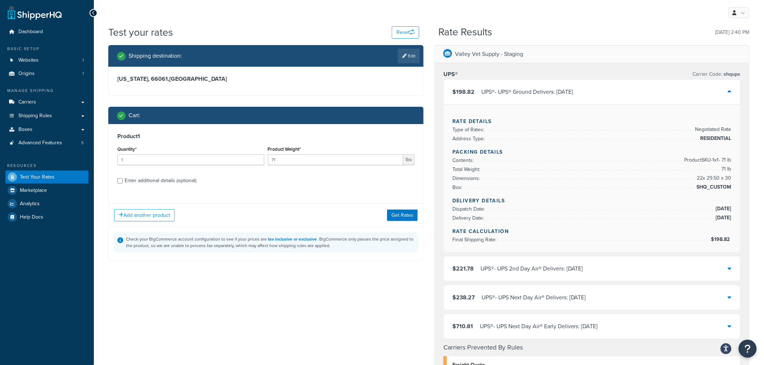
click at [149, 180] on div "Enter additional details (optional)" at bounding box center [161, 181] width 72 height 10
click at [123, 180] on input "Enter additional details (optional)" at bounding box center [119, 180] width 5 height 5
checkbox input "true"
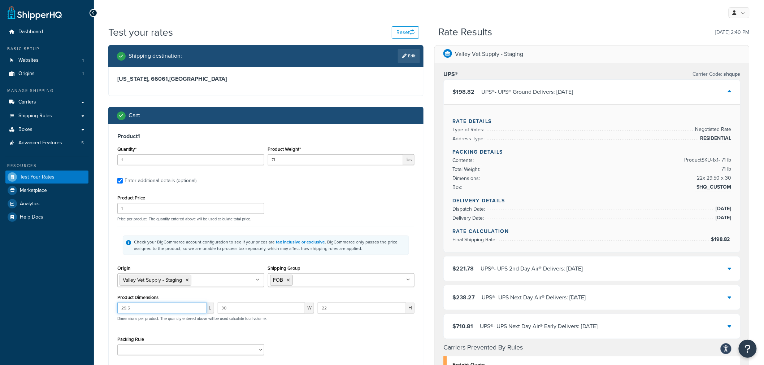
click at [134, 309] on input "29.5" at bounding box center [162, 308] width 90 height 11
type input "29.1"
click at [98, 297] on div "Test your rates Reset Rate Results [DATE] 2:40 PM Shipping destination : Edit […" at bounding box center [429, 355] width 670 height 660
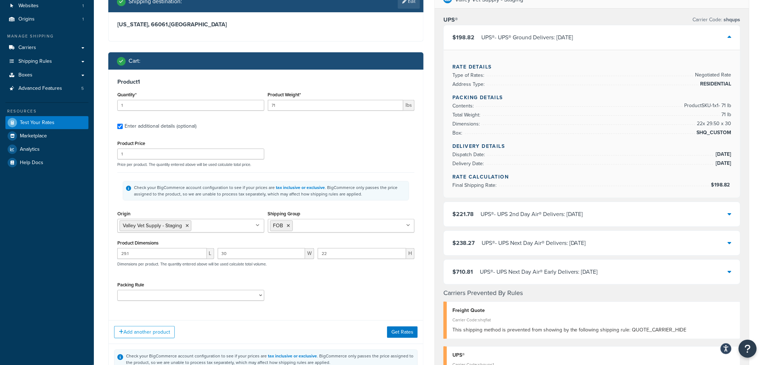
scroll to position [80, 0]
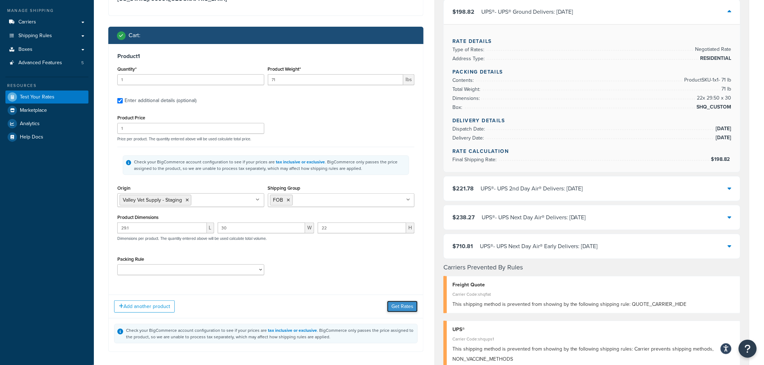
click at [401, 308] on button "Get Rates" at bounding box center [402, 307] width 31 height 12
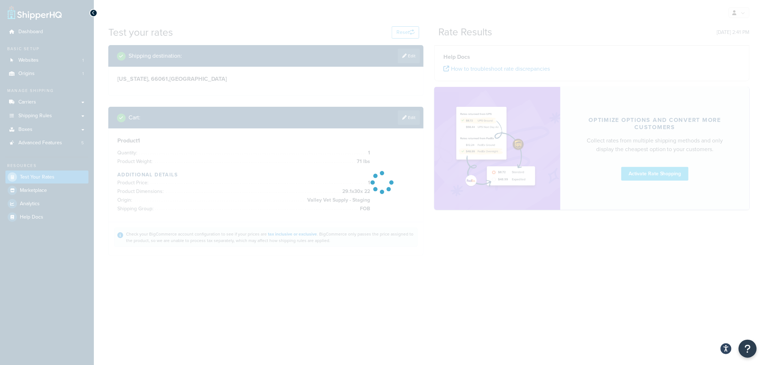
scroll to position [0, 0]
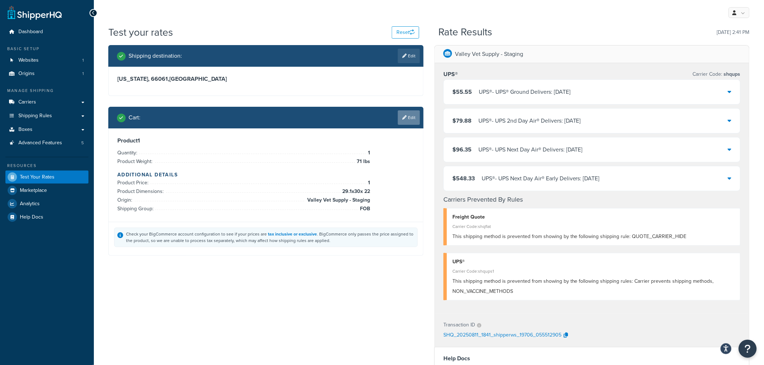
click at [414, 117] on link "Edit" at bounding box center [409, 117] width 22 height 14
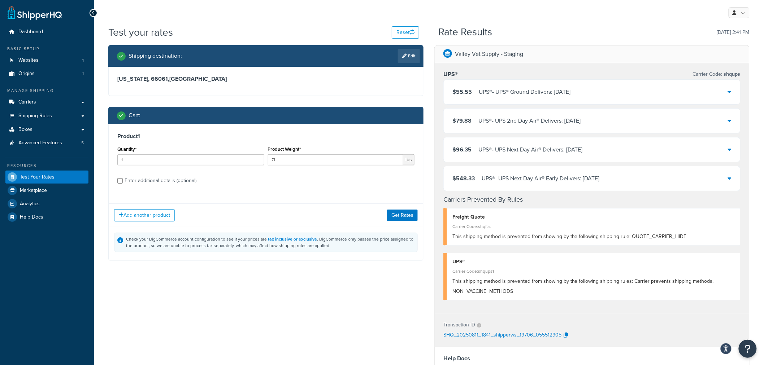
click at [148, 178] on div "Enter additional details (optional)" at bounding box center [161, 181] width 72 height 10
click at [123, 178] on input "Enter additional details (optional)" at bounding box center [119, 180] width 5 height 5
checkbox input "true"
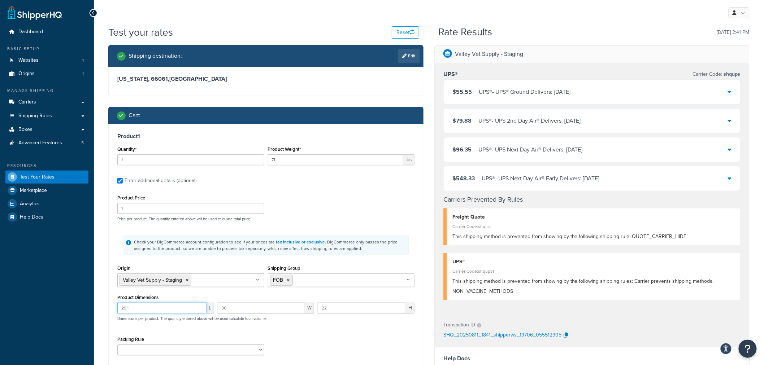
click at [140, 311] on input "29.1" at bounding box center [162, 308] width 90 height 11
type input "29.2"
click at [106, 265] on div "Shipping destination : Edit [US_STATE], 66061 , [GEOGRAPHIC_DATA] Cart : Produc…" at bounding box center [266, 244] width 326 height 398
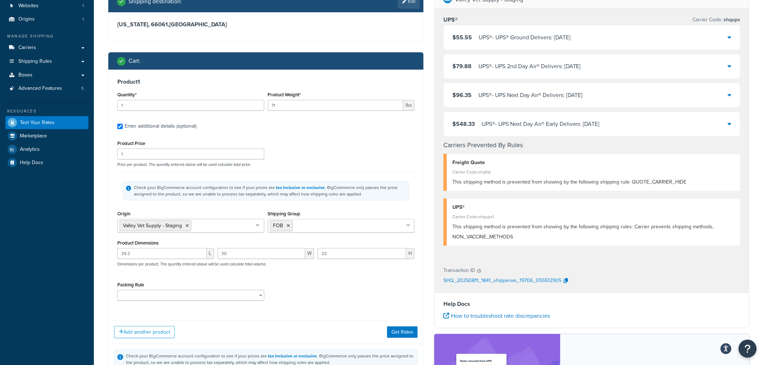
scroll to position [80, 0]
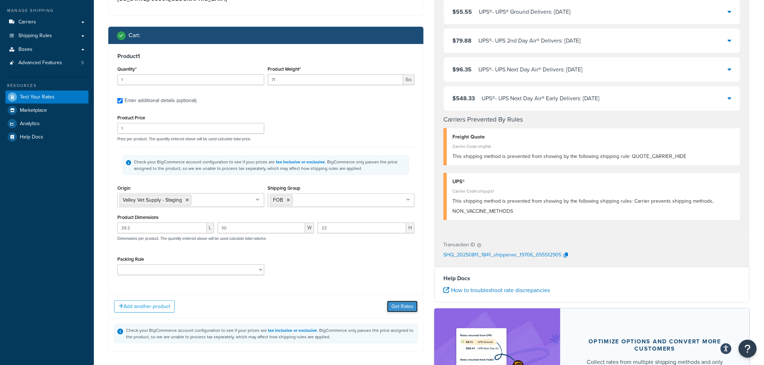
click at [403, 304] on button "Get Rates" at bounding box center [402, 307] width 31 height 12
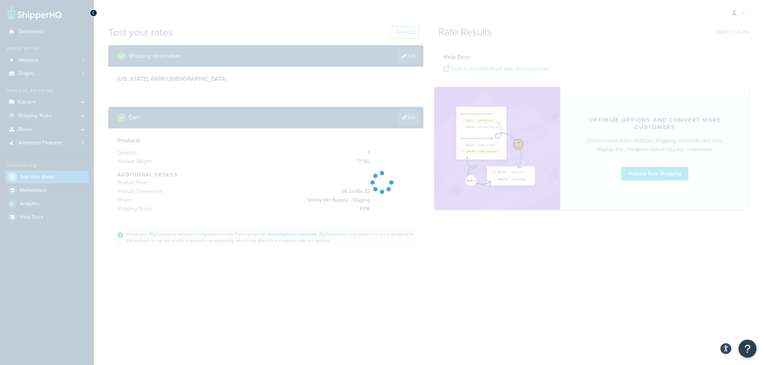
scroll to position [0, 0]
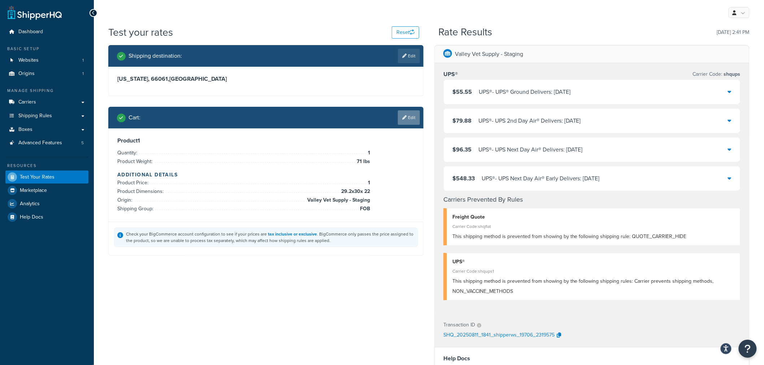
click at [411, 112] on link "Edit" at bounding box center [409, 117] width 22 height 14
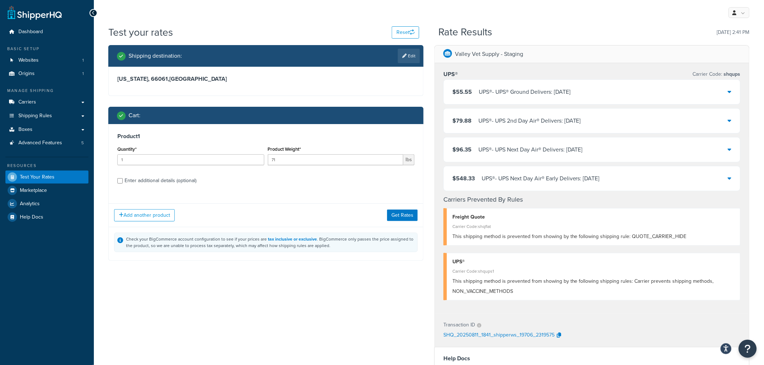
click at [139, 179] on div "Enter additional details (optional)" at bounding box center [161, 181] width 72 height 10
click at [123, 179] on input "Enter additional details (optional)" at bounding box center [119, 180] width 5 height 5
checkbox input "true"
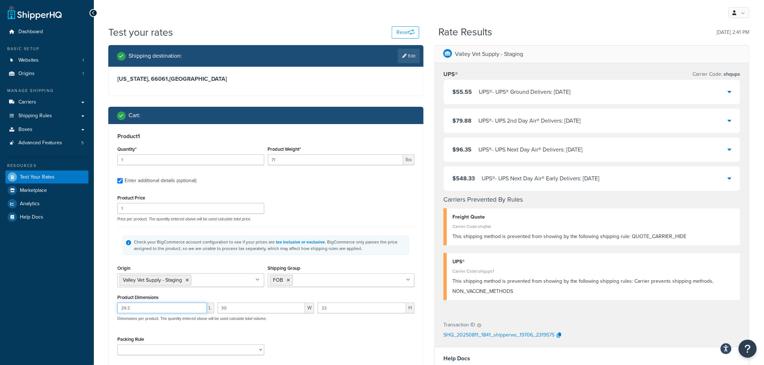
click at [136, 309] on input "29.2" at bounding box center [162, 308] width 90 height 11
type input "29.4"
click at [106, 284] on div "Shipping destination : Edit [US_STATE], 66061 , [GEOGRAPHIC_DATA] Cart : Produc…" at bounding box center [266, 244] width 326 height 398
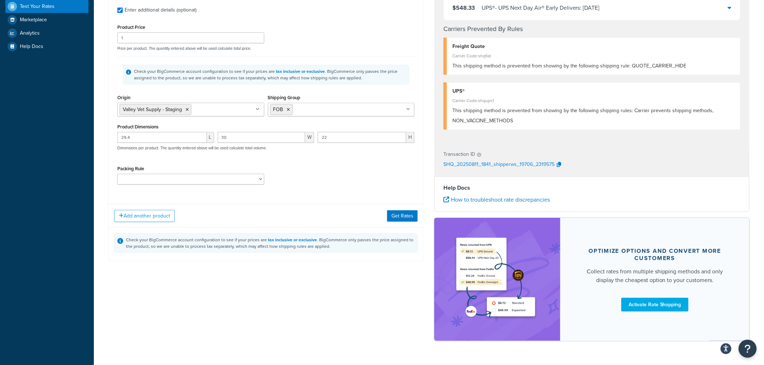
scroll to position [190, 0]
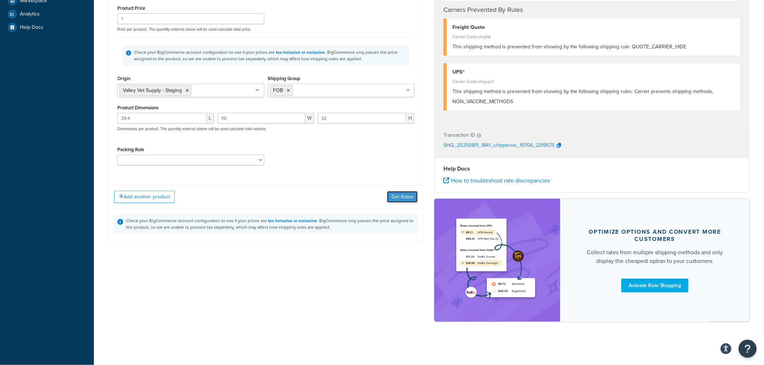
click at [406, 200] on button "Get Rates" at bounding box center [402, 197] width 31 height 12
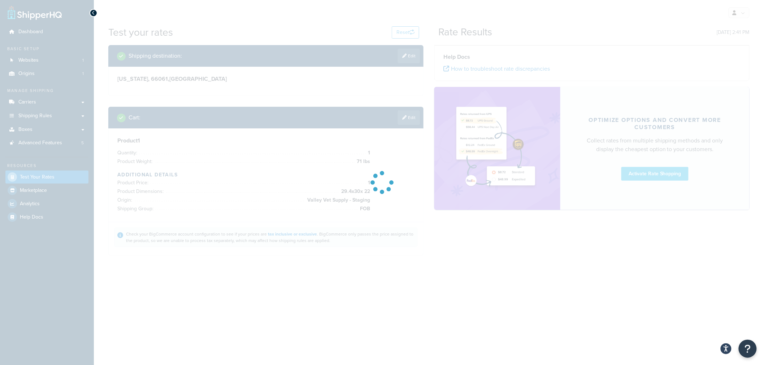
scroll to position [0, 0]
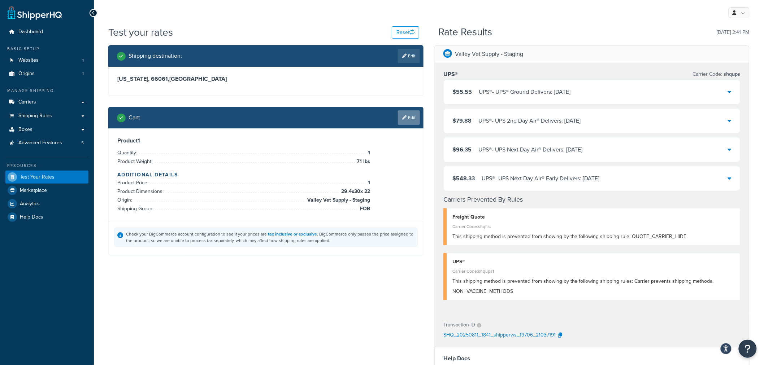
click at [413, 120] on link "Edit" at bounding box center [409, 117] width 22 height 14
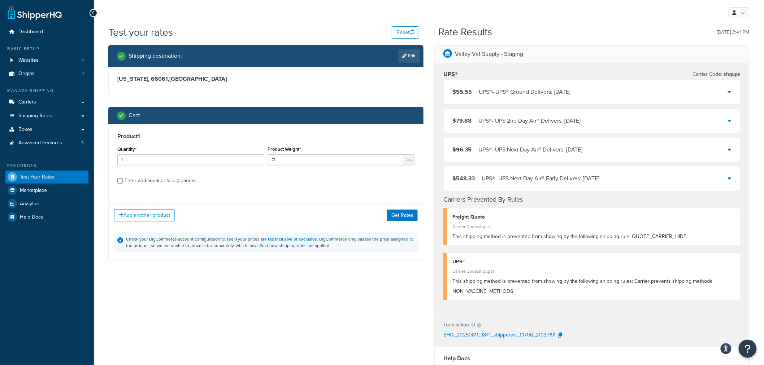
click at [152, 179] on div "Enter additional details (optional)" at bounding box center [161, 181] width 72 height 10
click at [123, 179] on input "Enter additional details (optional)" at bounding box center [119, 180] width 5 height 5
checkbox input "true"
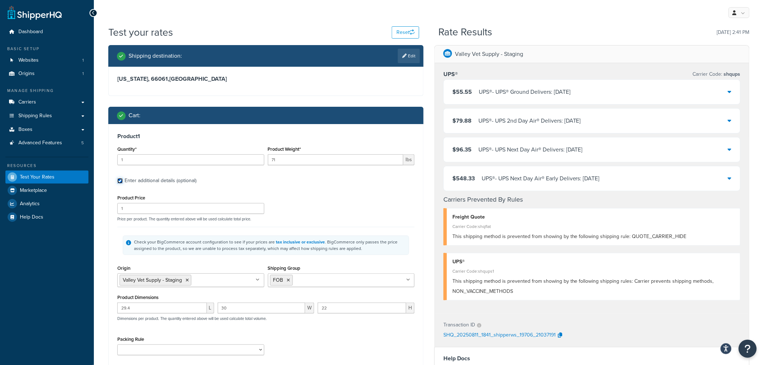
scroll to position [40, 0]
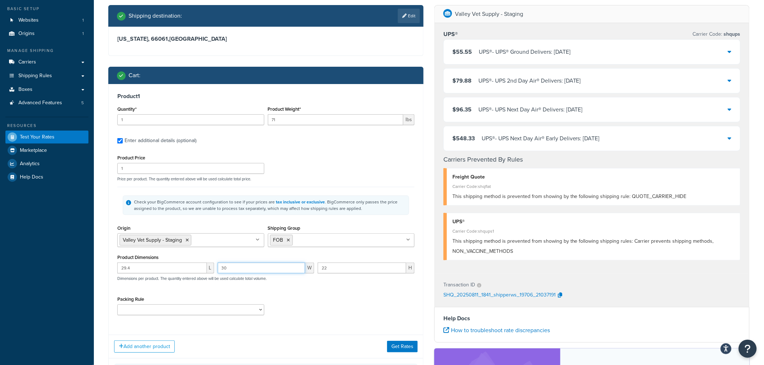
drag, startPoint x: 232, startPoint y: 270, endPoint x: 206, endPoint y: 270, distance: 26.4
click at [206, 270] on div "29.4 L 30 W 22 H Dimensions per product. The quantity entered above will be use…" at bounding box center [265, 276] width 301 height 26
type input "29.5"
click at [154, 265] on input "29.4" at bounding box center [162, 268] width 90 height 11
type input "29.5"
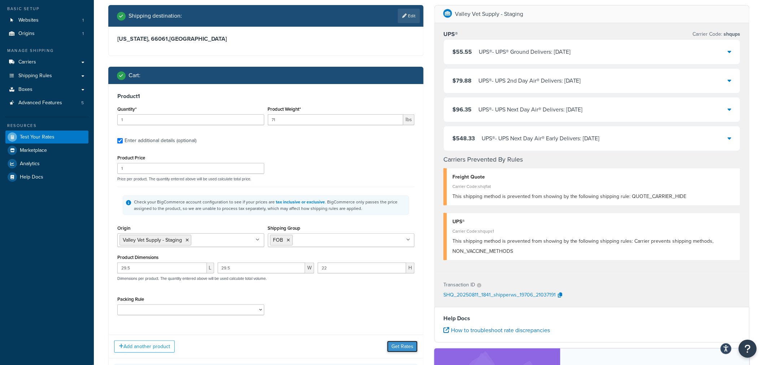
click at [404, 350] on button "Get Rates" at bounding box center [402, 347] width 31 height 12
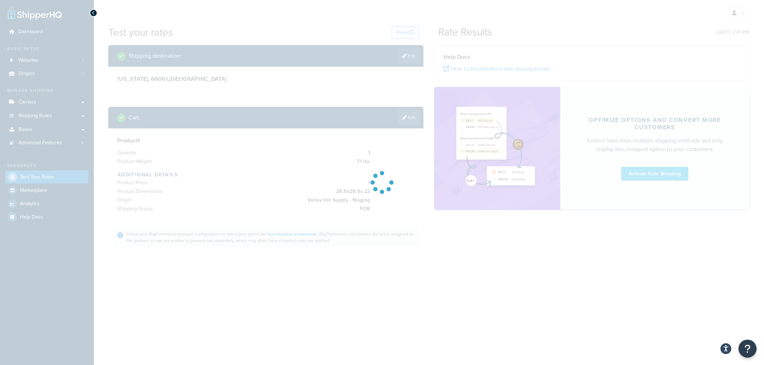
scroll to position [0, 0]
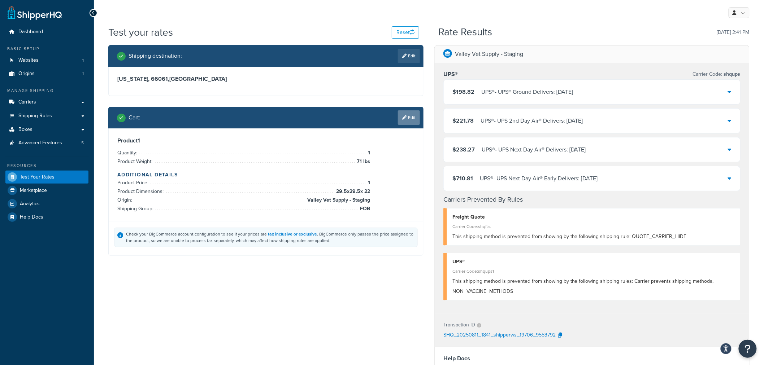
click at [410, 119] on link "Edit" at bounding box center [409, 117] width 22 height 14
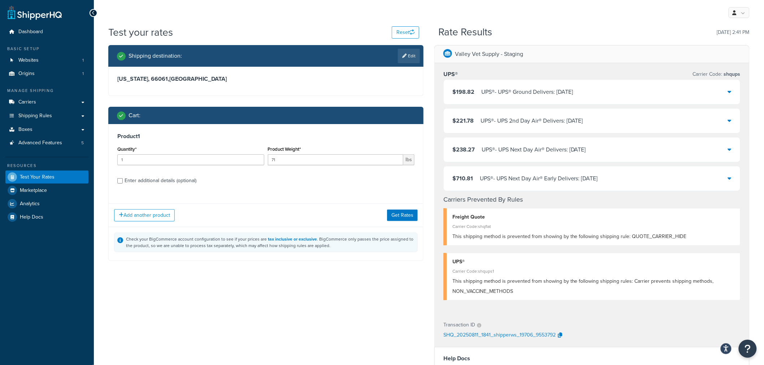
click at [178, 181] on div "Enter additional details (optional)" at bounding box center [161, 181] width 72 height 10
click at [123, 181] on input "Enter additional details (optional)" at bounding box center [119, 180] width 5 height 5
checkbox input "true"
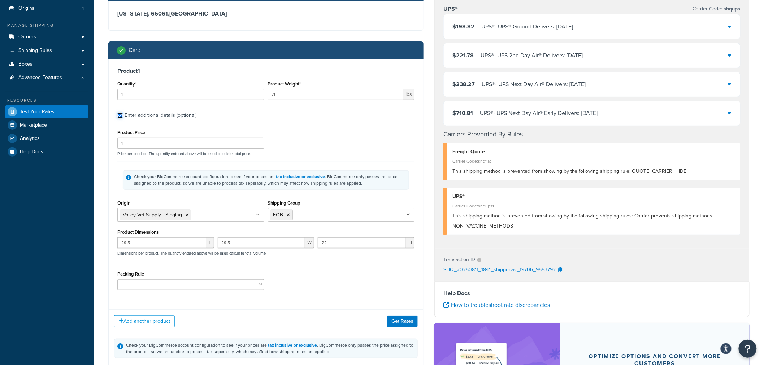
scroll to position [80, 0]
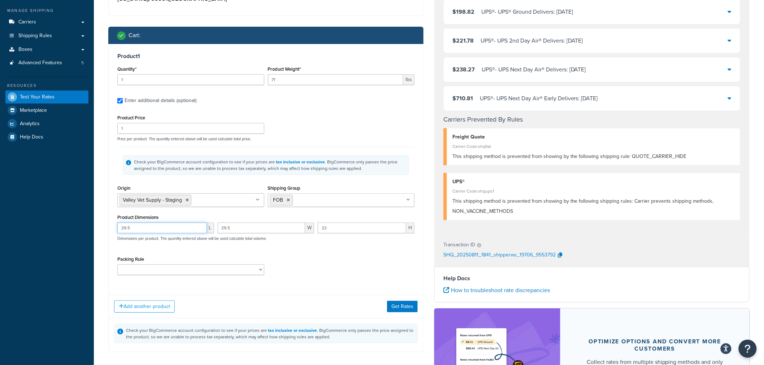
drag, startPoint x: 131, startPoint y: 228, endPoint x: 91, endPoint y: 224, distance: 40.9
click at [91, 224] on div "Dashboard Basic Setup Websites 1 Origins 1 Manage Shipping Carriers Carriers Al…" at bounding box center [382, 197] width 764 height 555
type input "35"
click at [392, 305] on button "Get Rates" at bounding box center [402, 307] width 31 height 12
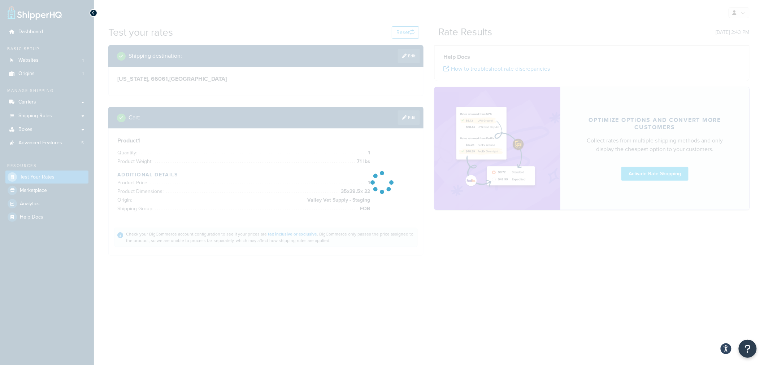
scroll to position [0, 0]
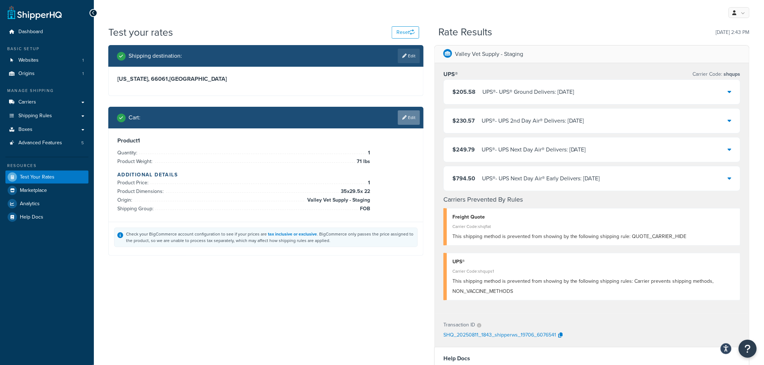
click at [409, 118] on link "Edit" at bounding box center [409, 117] width 22 height 14
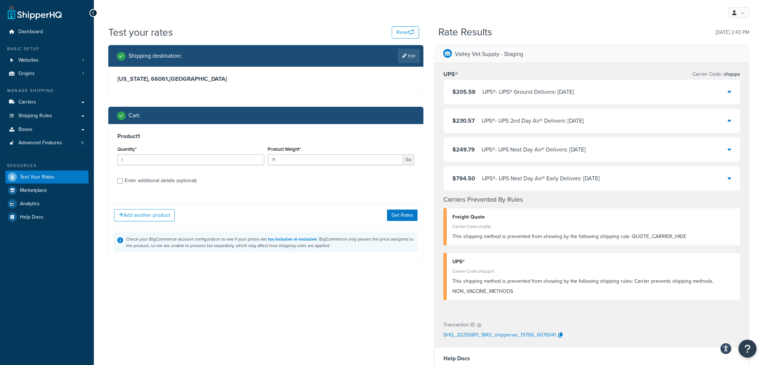
click at [141, 179] on div "Enter additional details (optional)" at bounding box center [161, 181] width 72 height 10
click at [123, 179] on input "Enter additional details (optional)" at bounding box center [119, 180] width 5 height 5
checkbox input "true"
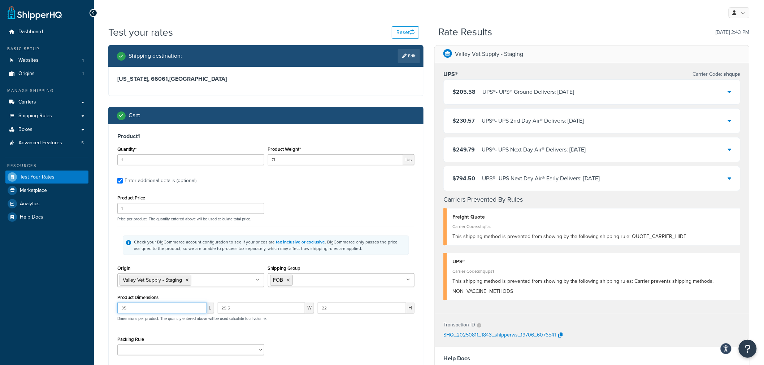
drag, startPoint x: 139, startPoint y: 309, endPoint x: 93, endPoint y: 308, distance: 46.2
click at [93, 308] on div "Dashboard Basic Setup Websites 1 Origins 1 Manage Shipping Carriers Carriers Al…" at bounding box center [382, 277] width 764 height 555
type input "31"
click at [100, 266] on div "Test your rates Reset Rate Results [DATE] 2:43 PM Shipping destination : Edit […" at bounding box center [429, 281] width 670 height 512
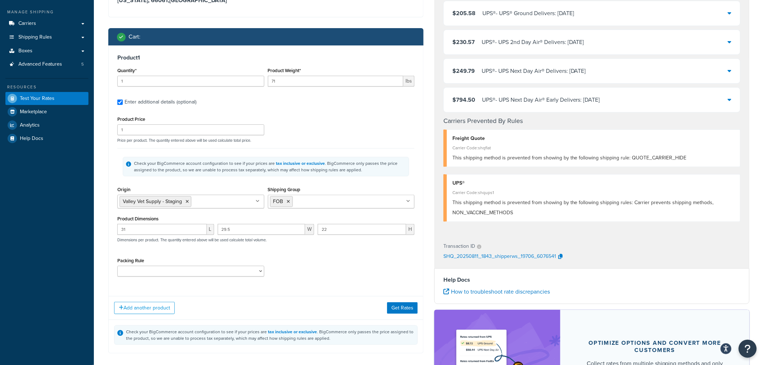
scroll to position [80, 0]
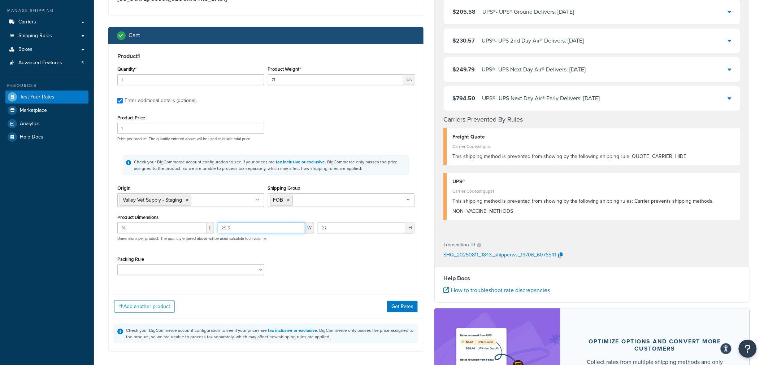
click at [244, 228] on input "29.5" at bounding box center [262, 228] width 88 height 11
type input "29"
click at [402, 304] on button "Get Rates" at bounding box center [402, 307] width 31 height 12
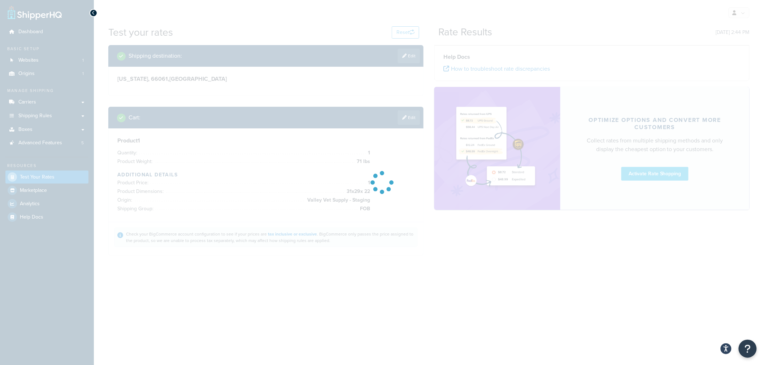
scroll to position [0, 0]
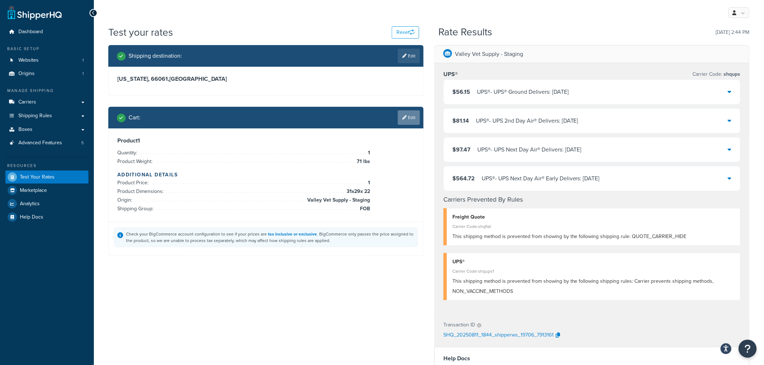
click at [407, 119] on link "Edit" at bounding box center [409, 117] width 22 height 14
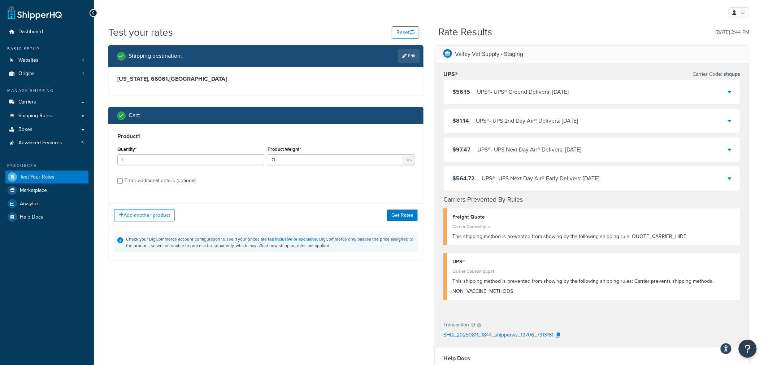
click at [144, 181] on div "Enter additional details (optional)" at bounding box center [161, 181] width 72 height 10
click at [123, 181] on input "Enter additional details (optional)" at bounding box center [119, 180] width 5 height 5
checkbox input "true"
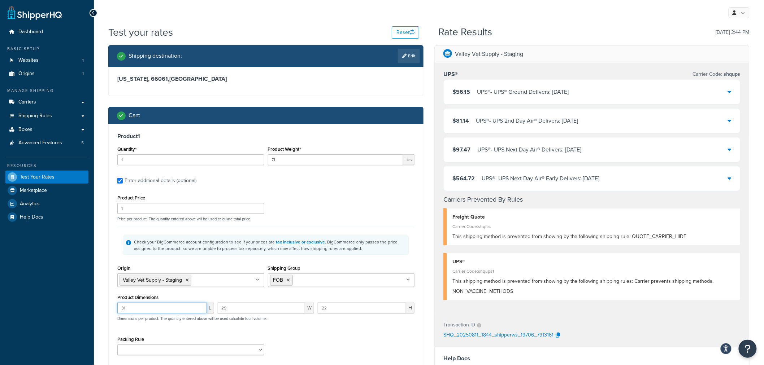
drag, startPoint x: 130, startPoint y: 308, endPoint x: 123, endPoint y: 309, distance: 6.9
click at [123, 309] on input "31" at bounding box center [162, 308] width 90 height 11
type input "35"
click at [107, 288] on div "Shipping destination : Edit [US_STATE], 66061 , [GEOGRAPHIC_DATA] Cart : Produc…" at bounding box center [266, 244] width 326 height 398
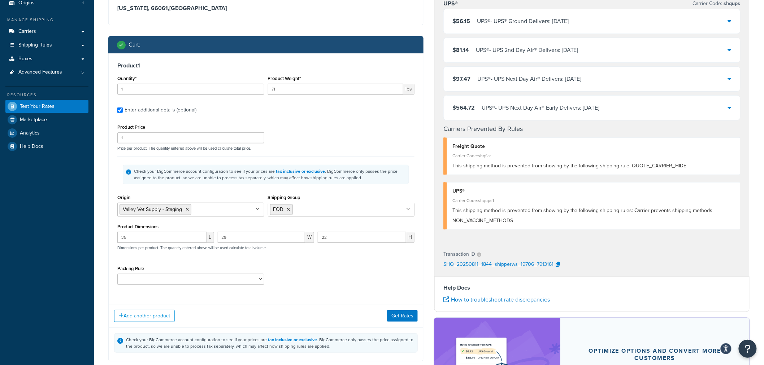
scroll to position [80, 0]
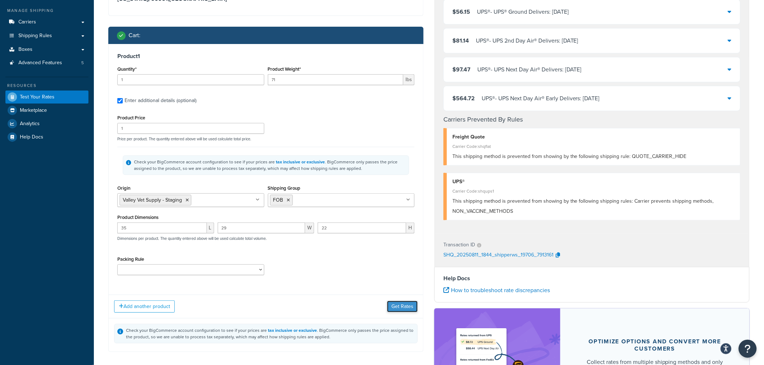
click at [409, 309] on button "Get Rates" at bounding box center [402, 307] width 31 height 12
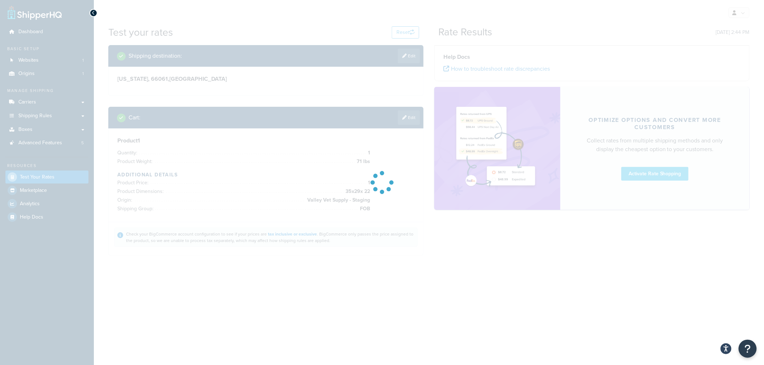
scroll to position [0, 0]
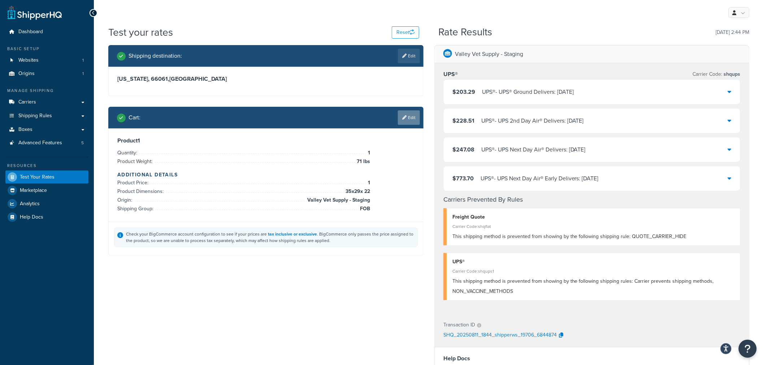
click at [409, 119] on link "Edit" at bounding box center [409, 117] width 22 height 14
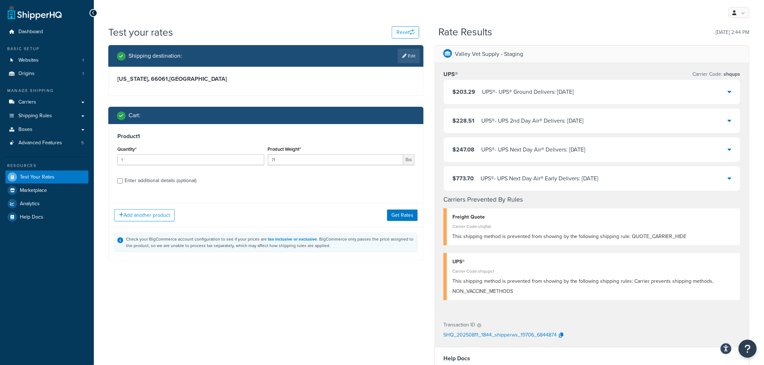
click at [142, 184] on div "Enter additional details (optional)" at bounding box center [161, 181] width 72 height 10
click at [123, 184] on input "Enter additional details (optional)" at bounding box center [119, 180] width 5 height 5
checkbox input "true"
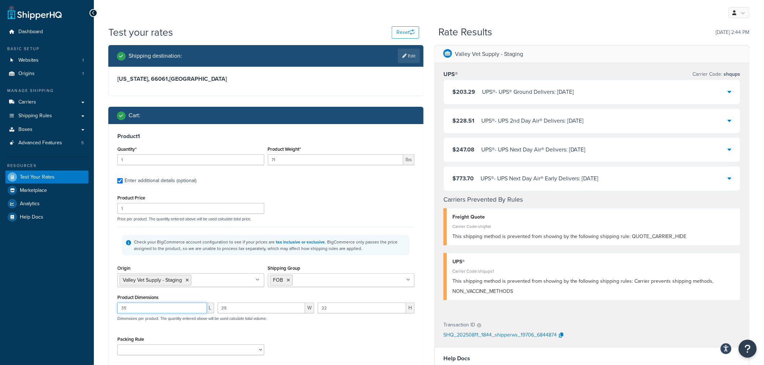
click at [134, 310] on input "35" at bounding box center [162, 308] width 90 height 11
type input "34"
click at [110, 276] on div "Product 1 Quantity* 1 Product Weight* 71 lbs Enter additional details (optional…" at bounding box center [266, 246] width 314 height 245
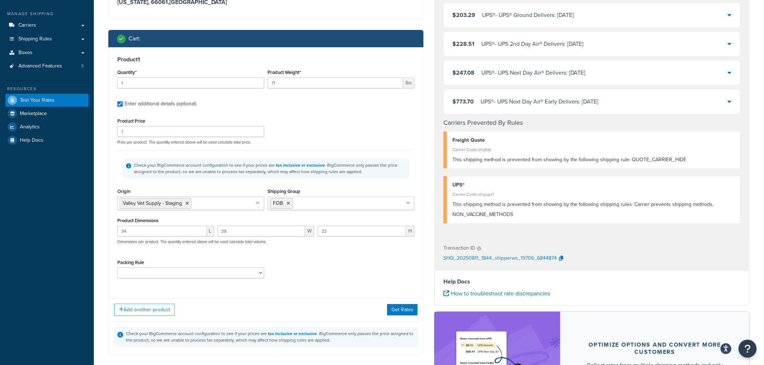
scroll to position [80, 0]
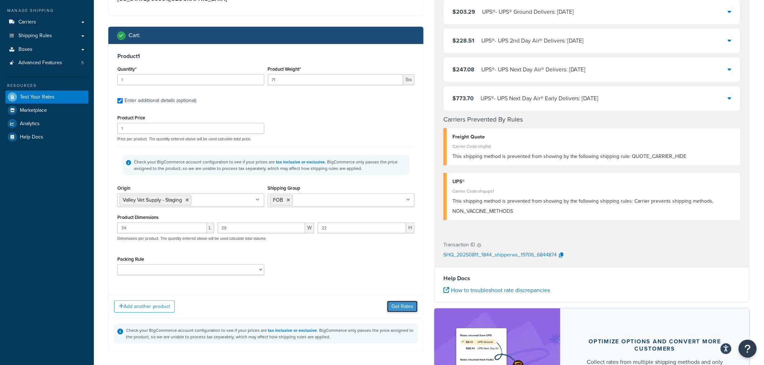
click at [404, 306] on button "Get Rates" at bounding box center [402, 307] width 31 height 12
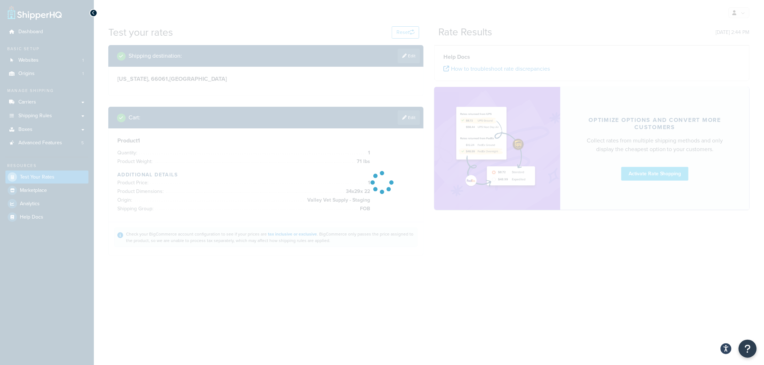
scroll to position [0, 0]
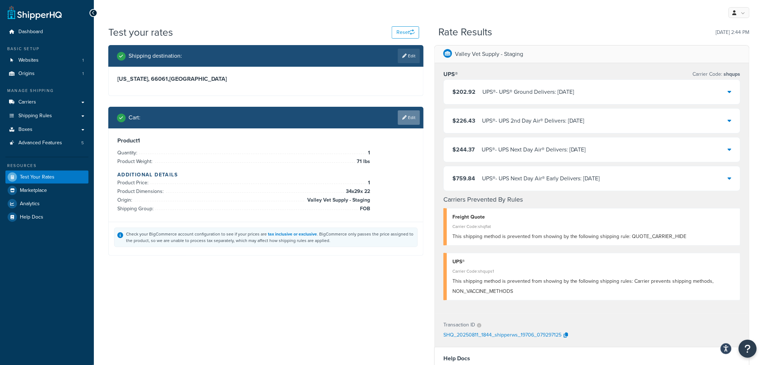
click at [413, 119] on link "Edit" at bounding box center [409, 117] width 22 height 14
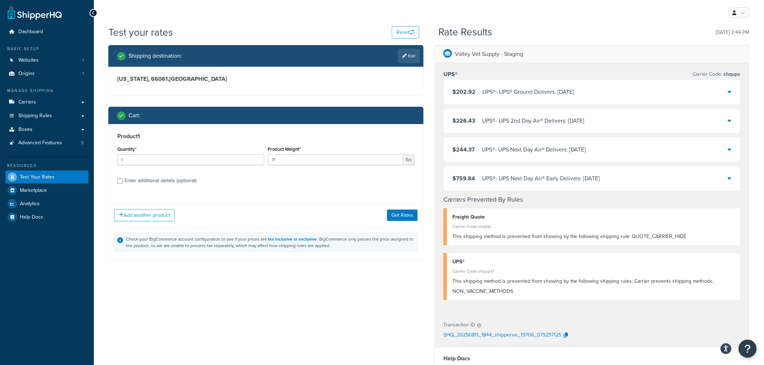
click at [141, 181] on div "Enter additional details (optional)" at bounding box center [161, 181] width 72 height 10
click at [123, 181] on input "Enter additional details (optional)" at bounding box center [119, 180] width 5 height 5
checkbox input "true"
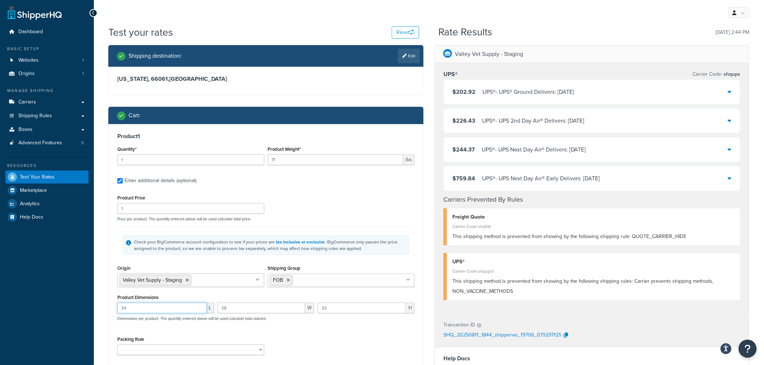
drag, startPoint x: 124, startPoint y: 310, endPoint x: 129, endPoint y: 309, distance: 5.6
click at [129, 309] on input "34" at bounding box center [162, 308] width 90 height 11
type input "32"
click at [90, 276] on div "Dashboard Basic Setup Websites 1 Origins 1 Manage Shipping Carriers Carriers Al…" at bounding box center [47, 277] width 94 height 555
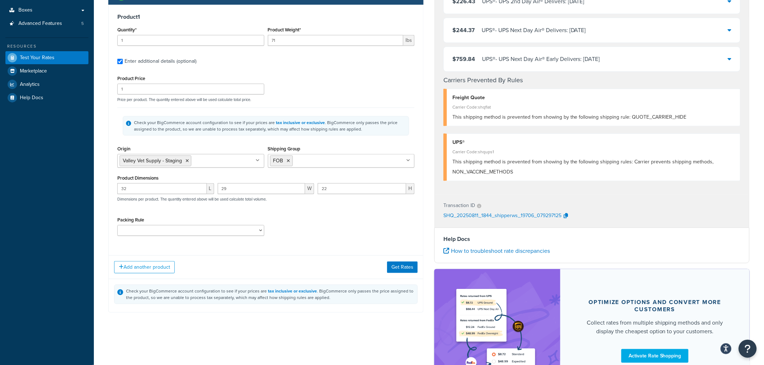
scroll to position [120, 0]
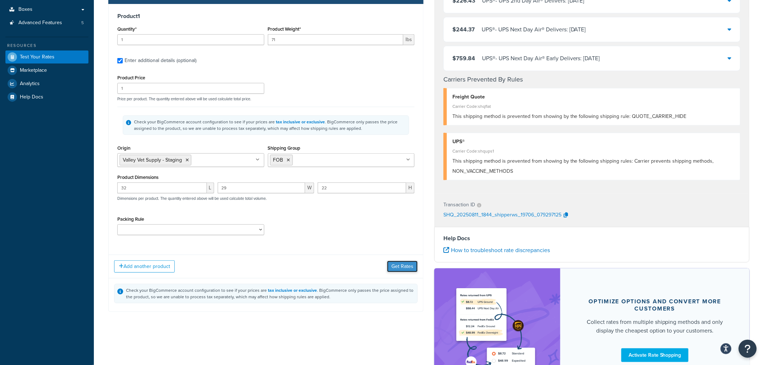
click at [396, 265] on button "Get Rates" at bounding box center [402, 267] width 31 height 12
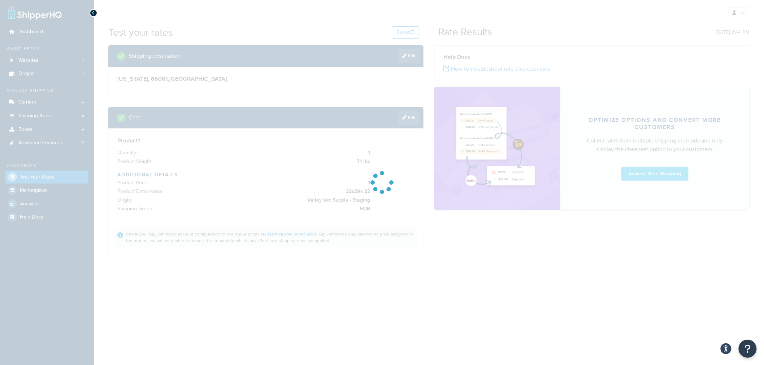
scroll to position [0, 0]
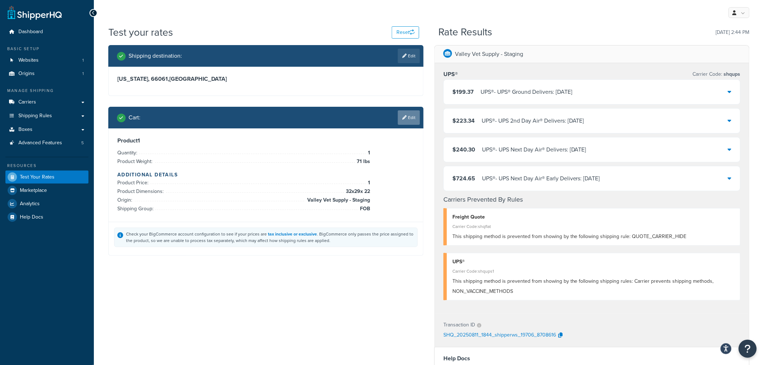
click at [411, 114] on link "Edit" at bounding box center [409, 117] width 22 height 14
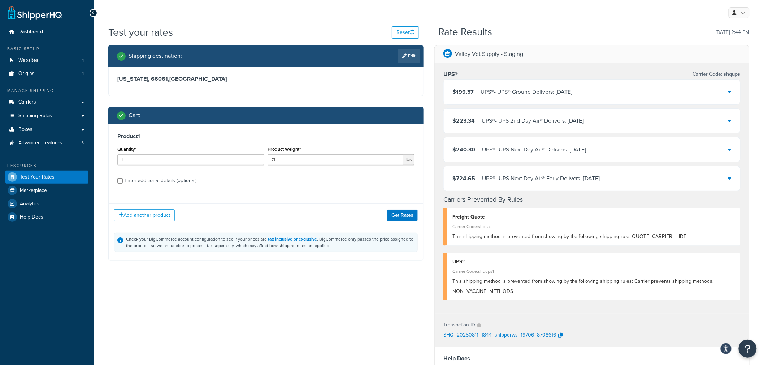
click at [159, 180] on div "Enter additional details (optional)" at bounding box center [161, 181] width 72 height 10
click at [123, 180] on input "Enter additional details (optional)" at bounding box center [119, 180] width 5 height 5
checkbox input "true"
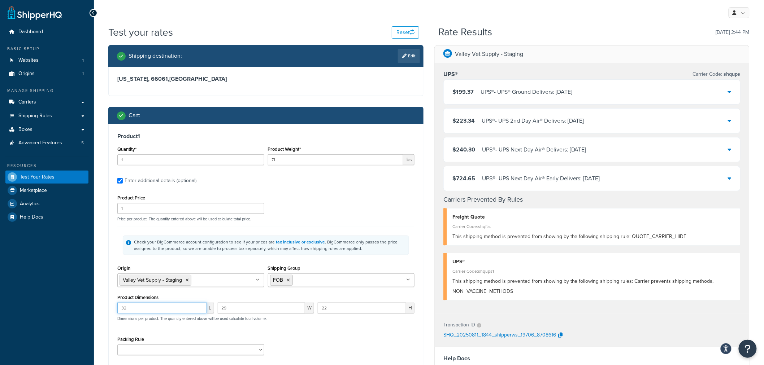
drag, startPoint x: 125, startPoint y: 308, endPoint x: 129, endPoint y: 308, distance: 4.0
click at [129, 308] on input "32" at bounding box center [162, 308] width 90 height 11
drag, startPoint x: 336, startPoint y: 308, endPoint x: 313, endPoint y: 308, distance: 22.4
click at [313, 308] on div "32 L 29 W 22 H Dimensions per product. The quantity entered above will be used …" at bounding box center [265, 316] width 301 height 26
type input "10"
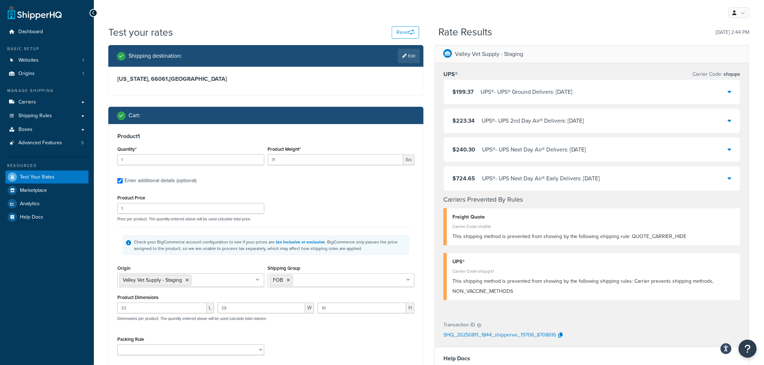
click at [108, 295] on div "Shipping destination : Edit [US_STATE], 66061 , [GEOGRAPHIC_DATA] Cart : Produc…" at bounding box center [266, 244] width 326 height 398
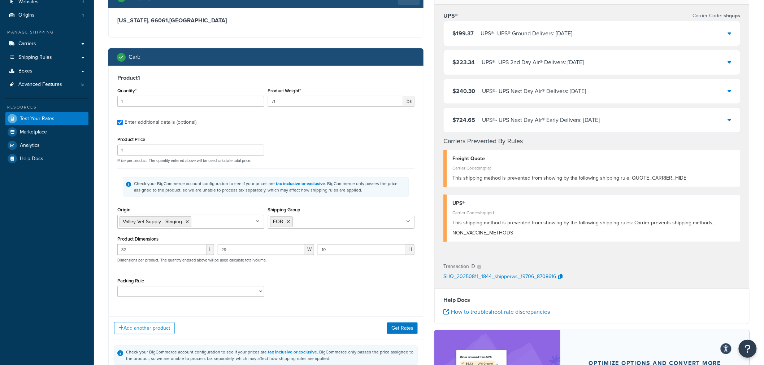
scroll to position [80, 0]
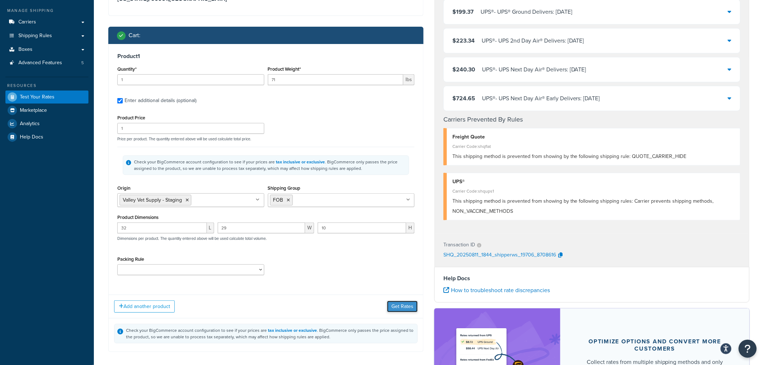
click at [397, 306] on button "Get Rates" at bounding box center [402, 307] width 31 height 12
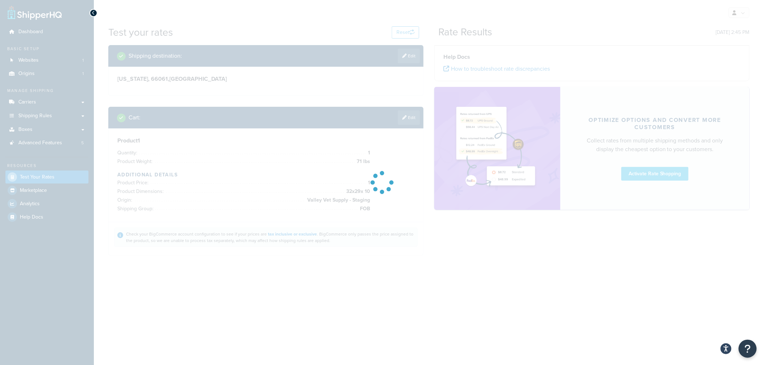
scroll to position [0, 0]
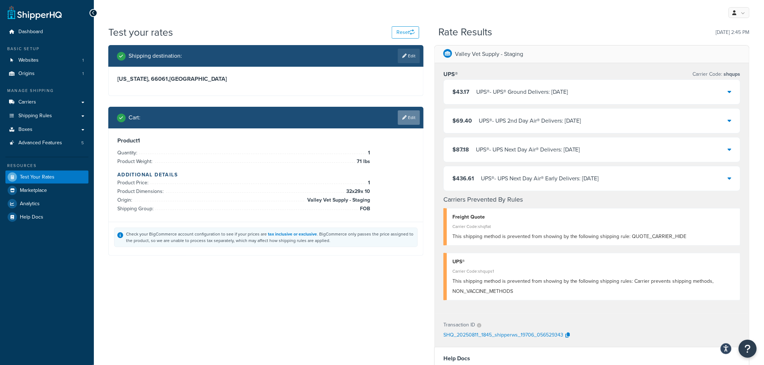
click at [405, 120] on link "Edit" at bounding box center [409, 117] width 22 height 14
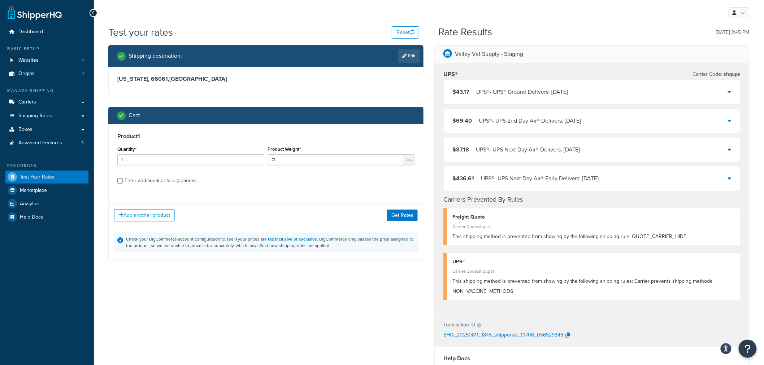
click at [136, 183] on div "Enter additional details (optional)" at bounding box center [161, 181] width 72 height 10
click at [123, 183] on input "Enter additional details (optional)" at bounding box center [119, 180] width 5 height 5
checkbox input "true"
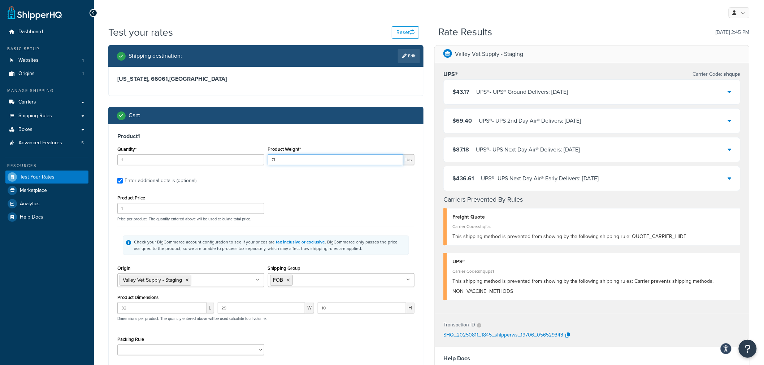
click at [295, 162] on input "71" at bounding box center [336, 159] width 136 height 11
drag, startPoint x: 306, startPoint y: 161, endPoint x: 248, endPoint y: 161, distance: 57.7
click at [248, 161] on div "Quantity* 1 Product Weight* 71 lbs" at bounding box center [265, 157] width 301 height 26
type input "50"
click at [340, 208] on div "Product Price 1 Price per product. The quantity entered above will be used calc…" at bounding box center [265, 207] width 301 height 29
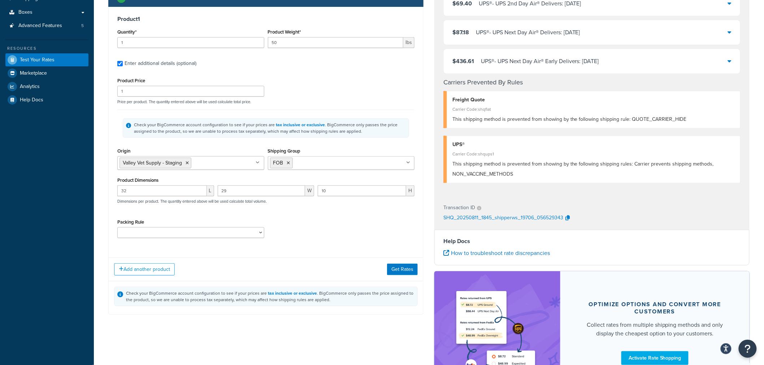
scroll to position [120, 0]
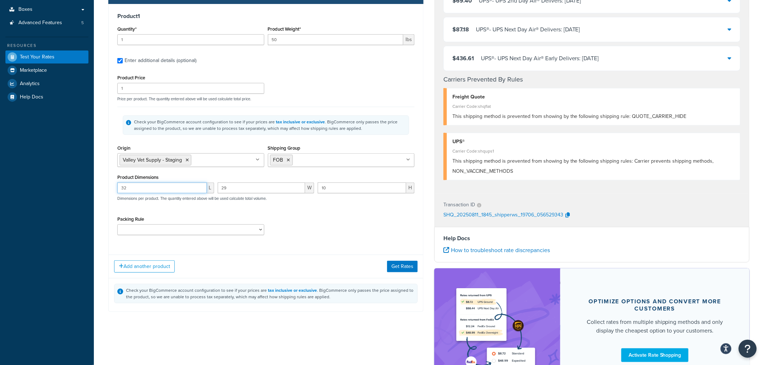
drag, startPoint x: 138, startPoint y: 186, endPoint x: 99, endPoint y: 188, distance: 39.4
click at [99, 188] on div "Test your rates Reset Rate Results [DATE] 2:45 PM Shipping destination : Edit […" at bounding box center [429, 161] width 670 height 512
drag, startPoint x: 224, startPoint y: 186, endPoint x: 183, endPoint y: 187, distance: 40.8
click at [183, 187] on div "L 29 W 10 H Dimensions per product. The quantity entered above will be used cal…" at bounding box center [265, 196] width 301 height 26
drag, startPoint x: 323, startPoint y: 189, endPoint x: 282, endPoint y: 188, distance: 40.8
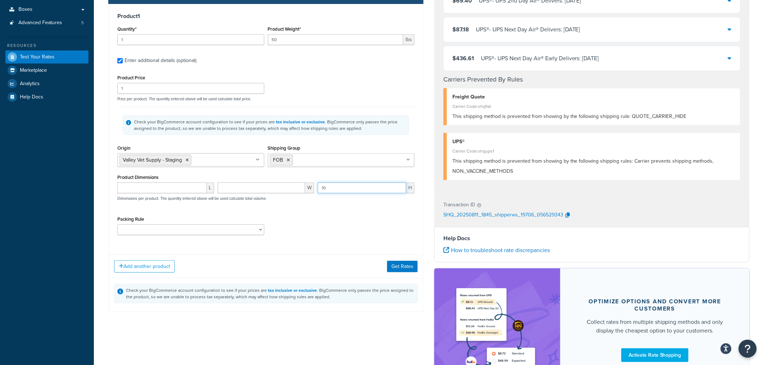
click at [282, 188] on div "[PERSON_NAME] 10 H Dimensions per product. The quantity entered above will be u…" at bounding box center [265, 196] width 301 height 26
click at [404, 267] on button "Get Rates" at bounding box center [402, 267] width 31 height 12
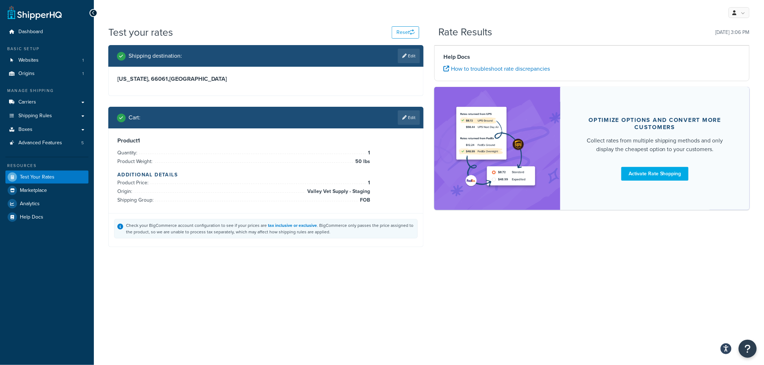
scroll to position [0, 0]
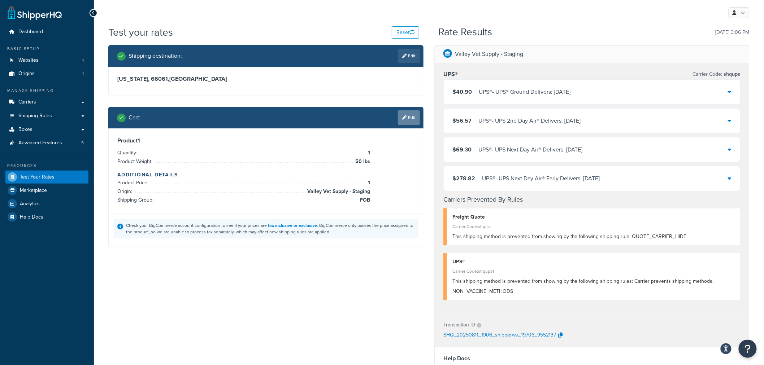
click at [413, 117] on link "Edit" at bounding box center [409, 117] width 22 height 14
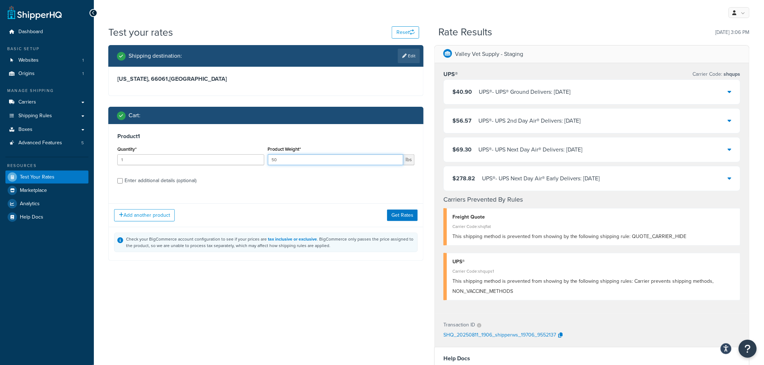
drag, startPoint x: 266, startPoint y: 160, endPoint x: 244, endPoint y: 161, distance: 22.0
click at [244, 161] on div "Quantity* 1 Product Weight* 50 lbs" at bounding box center [265, 157] width 301 height 26
type input "20"
click at [394, 214] on button "Get Rates" at bounding box center [402, 216] width 31 height 12
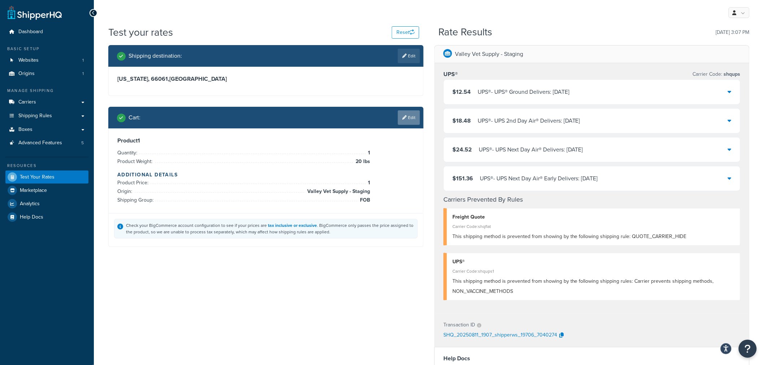
click at [410, 117] on link "Edit" at bounding box center [409, 117] width 22 height 14
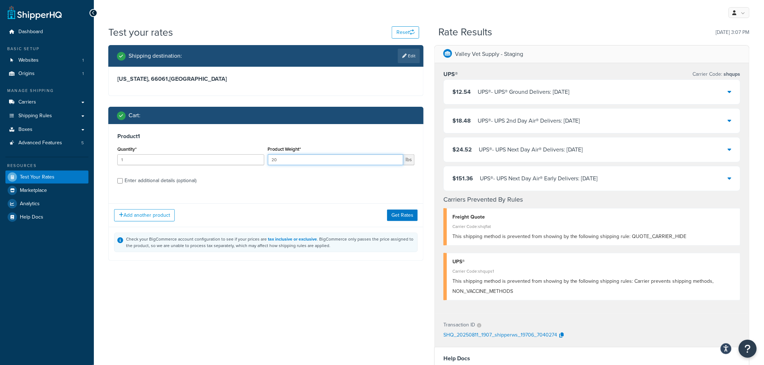
drag, startPoint x: 282, startPoint y: 159, endPoint x: 258, endPoint y: 162, distance: 24.7
click at [258, 162] on div "Quantity* 1 Product Weight* 20 lbs" at bounding box center [265, 157] width 301 height 26
type input "82"
click at [394, 215] on button "Get Rates" at bounding box center [402, 216] width 31 height 12
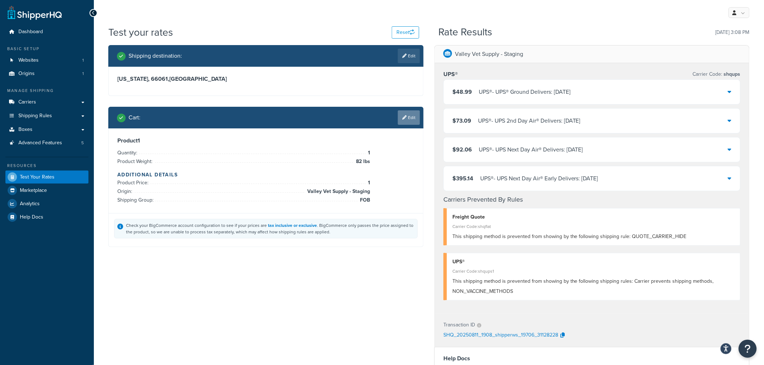
click at [415, 117] on link "Edit" at bounding box center [409, 117] width 22 height 14
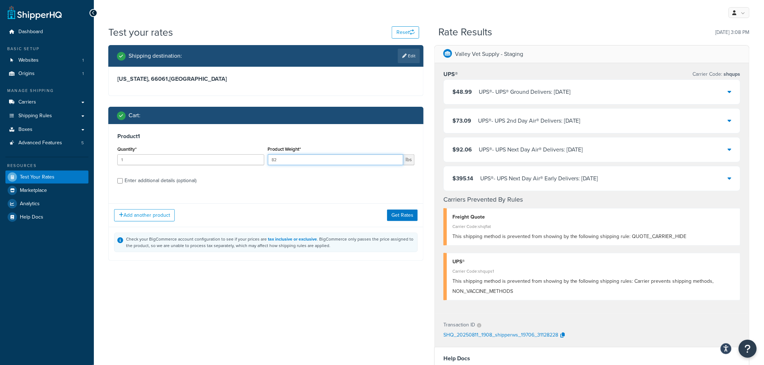
drag, startPoint x: 305, startPoint y: 158, endPoint x: 245, endPoint y: 157, distance: 59.2
click at [245, 157] on div "Quantity* 1 Product Weight* 82 lbs" at bounding box center [265, 157] width 301 height 26
type input "60"
click at [398, 214] on button "Get Rates" at bounding box center [402, 216] width 31 height 12
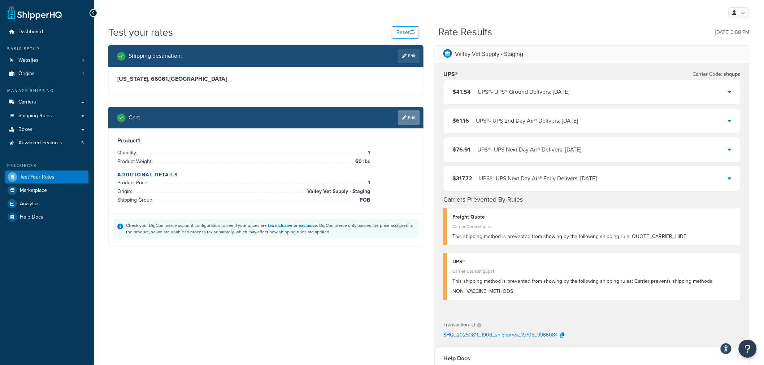
click at [414, 117] on link "Edit" at bounding box center [409, 117] width 22 height 14
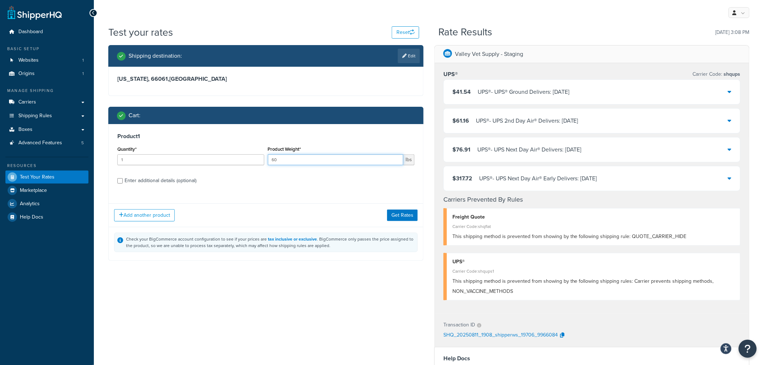
drag, startPoint x: 284, startPoint y: 160, endPoint x: 244, endPoint y: 161, distance: 40.1
click at [244, 161] on div "Quantity* 1 Product Weight* 60 lbs" at bounding box center [265, 157] width 301 height 26
type input "5.35"
click at [186, 180] on div "Enter additional details (optional)" at bounding box center [161, 181] width 72 height 10
click at [123, 180] on input "Enter additional details (optional)" at bounding box center [119, 180] width 5 height 5
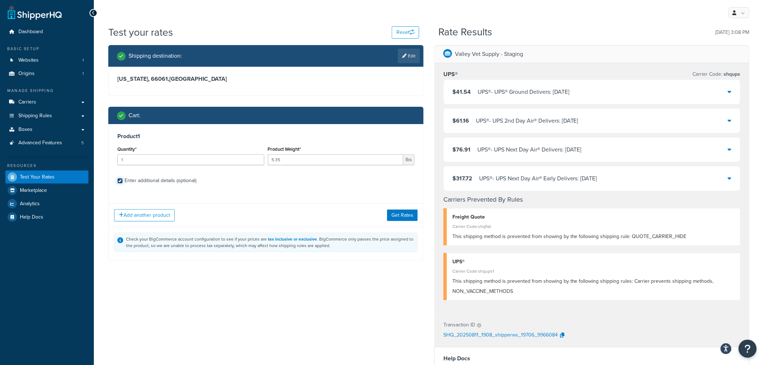
checkbox input "true"
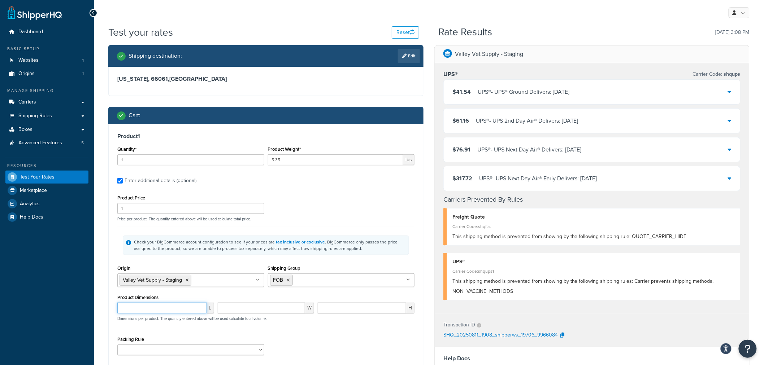
click at [165, 307] on input "number" at bounding box center [162, 308] width 90 height 11
type input "12.2"
type input "8.6"
type input "10.6"
click at [104, 236] on div "Shipping destination : Edit [US_STATE], 66061 , [GEOGRAPHIC_DATA] Cart : Produc…" at bounding box center [266, 244] width 326 height 398
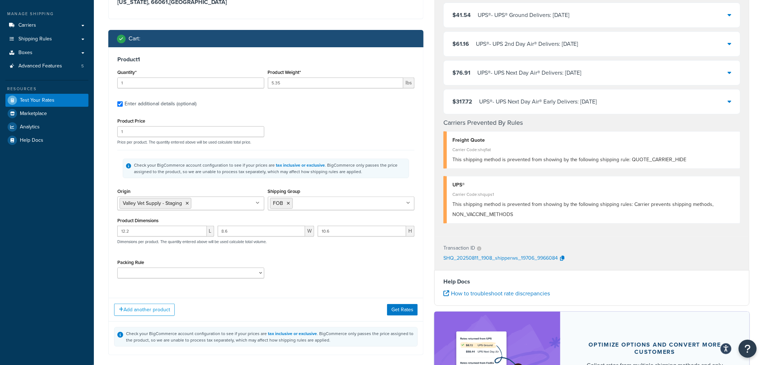
scroll to position [80, 0]
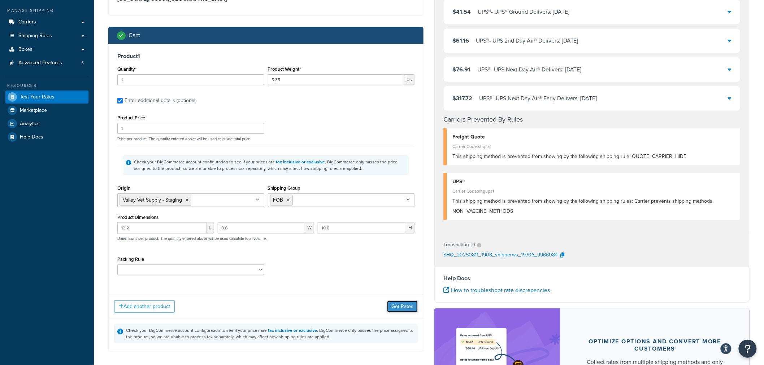
click at [388, 310] on button "Get Rates" at bounding box center [402, 307] width 31 height 12
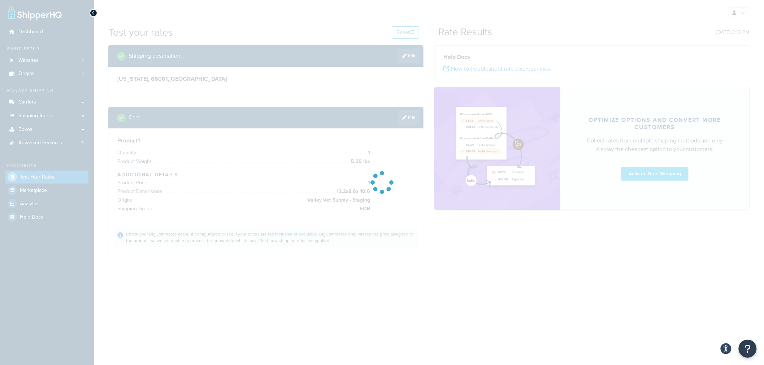
scroll to position [0, 0]
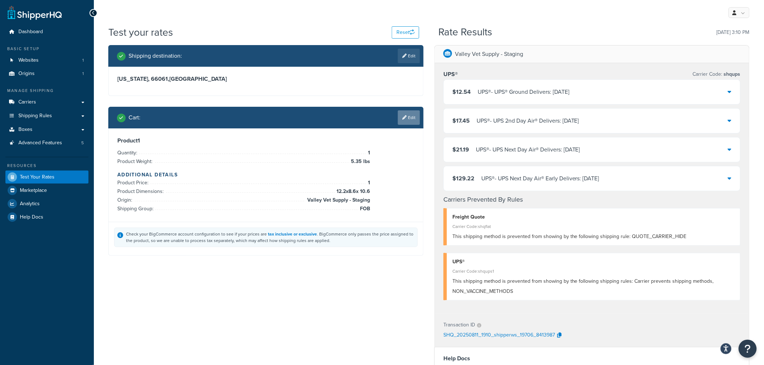
click at [415, 120] on link "Edit" at bounding box center [409, 117] width 22 height 14
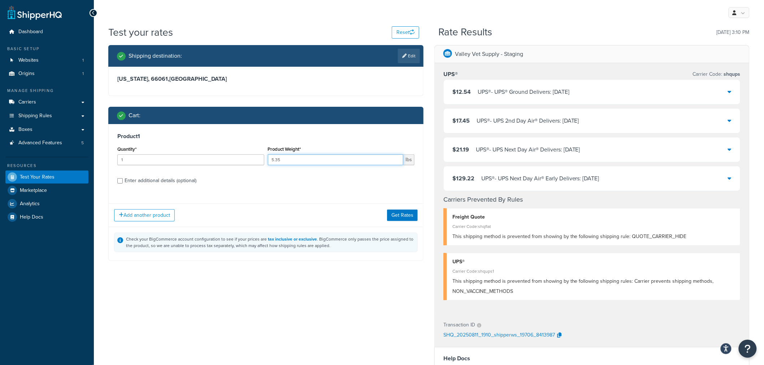
drag, startPoint x: 298, startPoint y: 158, endPoint x: 263, endPoint y: 160, distance: 35.8
click at [263, 160] on div "Quantity* 1 Product Weight* 5.35 lbs" at bounding box center [265, 157] width 301 height 26
type input "34"
drag, startPoint x: 121, startPoint y: 159, endPoint x: 106, endPoint y: 159, distance: 15.2
click at [106, 159] on div "Shipping destination : Edit [US_STATE], 66061 , [GEOGRAPHIC_DATA] Cart : Produc…" at bounding box center [266, 158] width 326 height 227
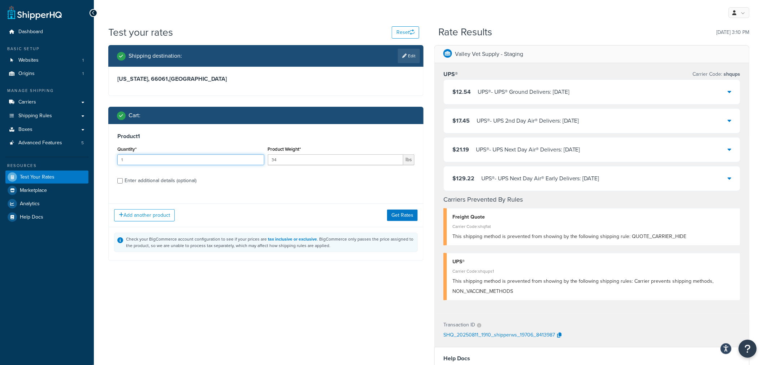
drag, startPoint x: 125, startPoint y: 161, endPoint x: 107, endPoint y: 161, distance: 18.0
click at [107, 161] on div "Shipping destination : Edit [US_STATE], 66061 , [GEOGRAPHIC_DATA] Cart : Produc…" at bounding box center [266, 158] width 326 height 227
type input "7"
click at [157, 182] on div "Enter additional details (optional)" at bounding box center [161, 181] width 72 height 10
click at [123, 182] on input "Enter additional details (optional)" at bounding box center [119, 180] width 5 height 5
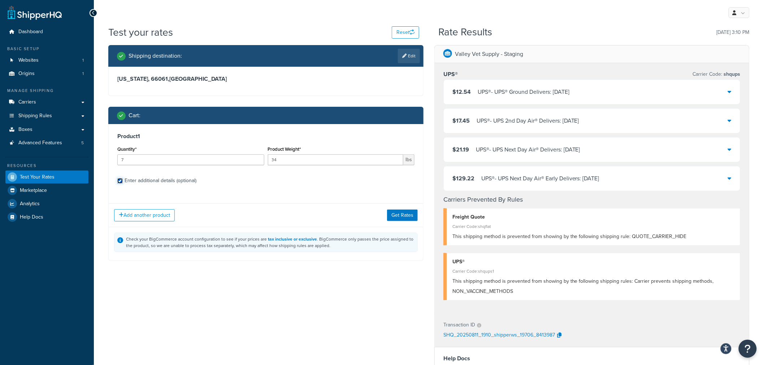
checkbox input "true"
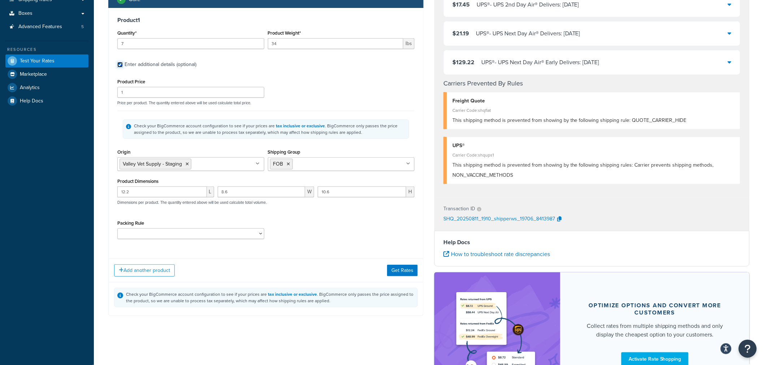
scroll to position [120, 0]
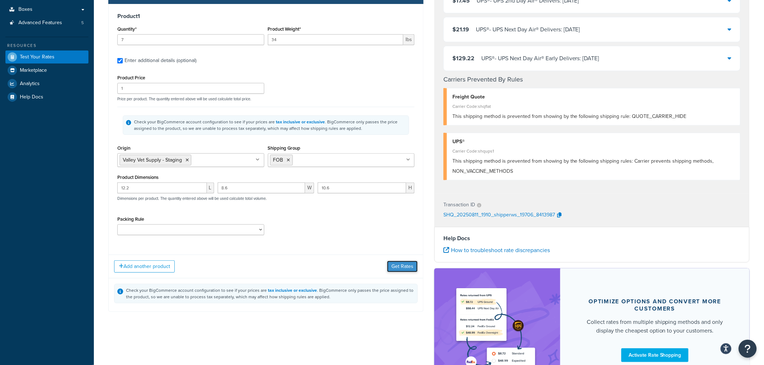
click at [394, 267] on button "Get Rates" at bounding box center [402, 267] width 31 height 12
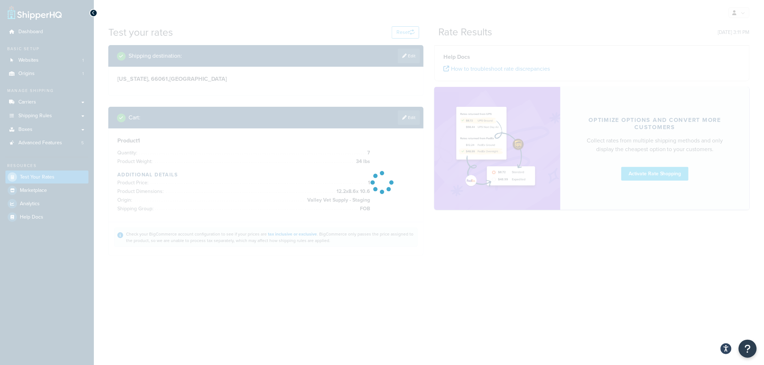
scroll to position [0, 0]
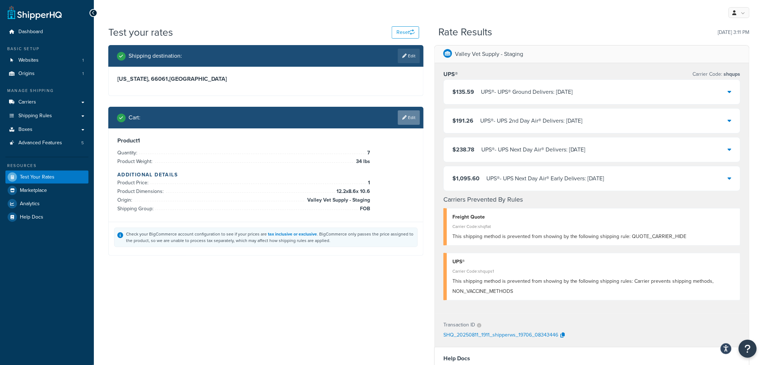
click at [408, 117] on link "Edit" at bounding box center [409, 117] width 22 height 14
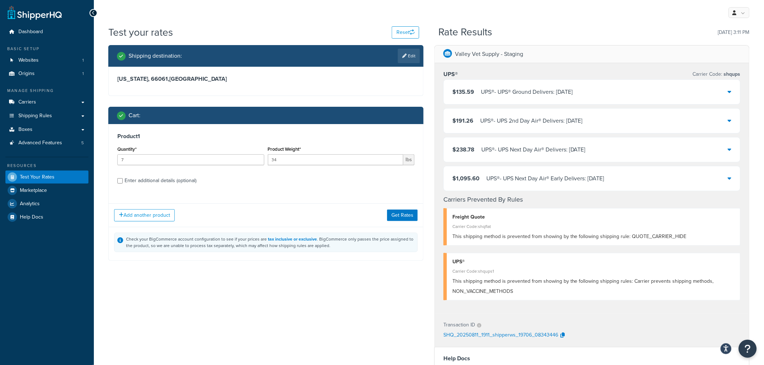
click at [154, 182] on div "Enter additional details (optional)" at bounding box center [161, 181] width 72 height 10
click at [123, 182] on input "Enter additional details (optional)" at bounding box center [119, 180] width 5 height 5
checkbox input "true"
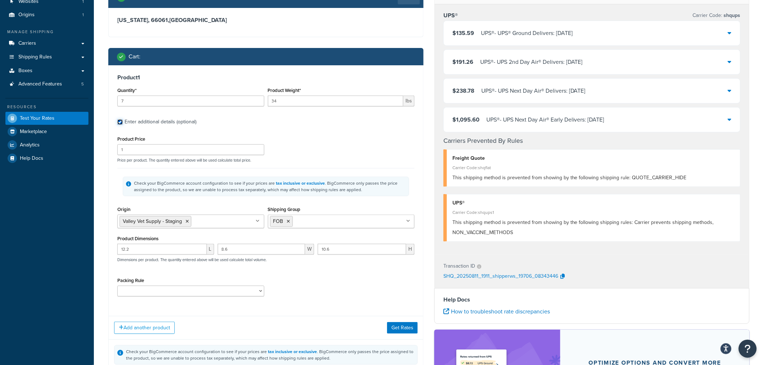
scroll to position [80, 0]
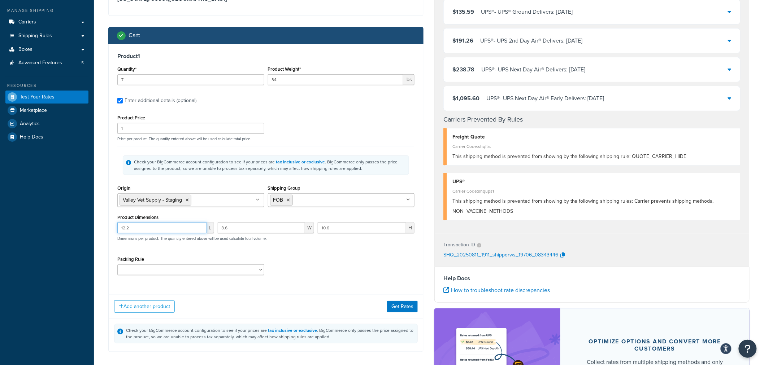
drag, startPoint x: 138, startPoint y: 231, endPoint x: 91, endPoint y: 232, distance: 46.9
click at [94, 231] on div "Test your rates Reset Rate Results [DATE] 3:11 PM Shipping destination : Edit […" at bounding box center [429, 201] width 670 height 512
type input "50"
type input "6"
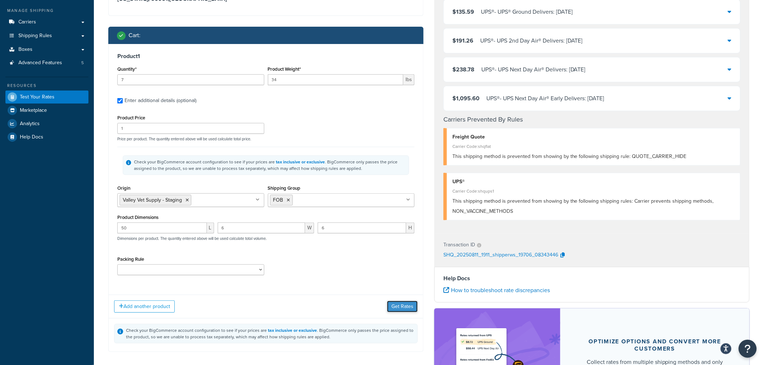
click at [397, 304] on button "Get Rates" at bounding box center [402, 307] width 31 height 12
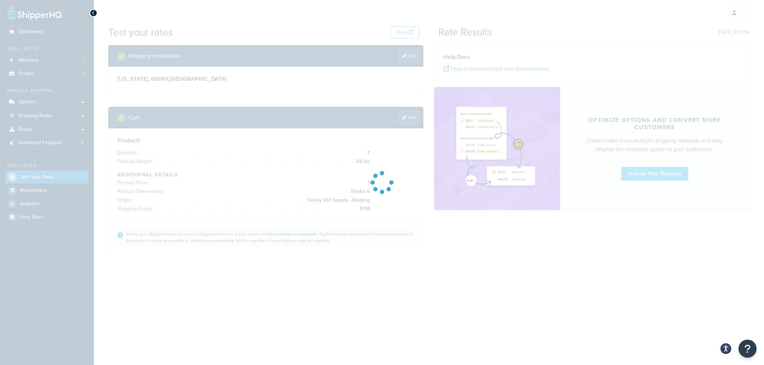
scroll to position [0, 0]
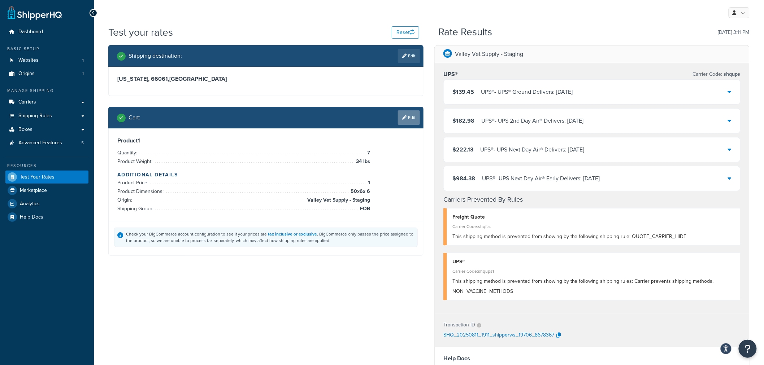
click at [415, 117] on link "Edit" at bounding box center [409, 117] width 22 height 14
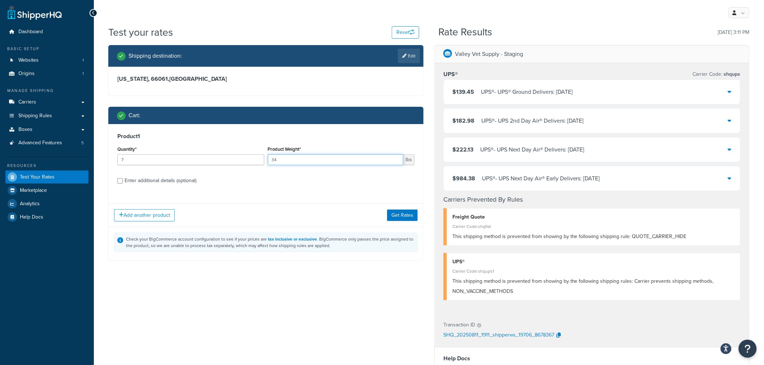
drag, startPoint x: 289, startPoint y: 160, endPoint x: 275, endPoint y: 161, distance: 14.5
click at [275, 161] on input "34" at bounding box center [336, 159] width 136 height 11
type input "38"
click at [399, 215] on button "Get Rates" at bounding box center [402, 216] width 31 height 12
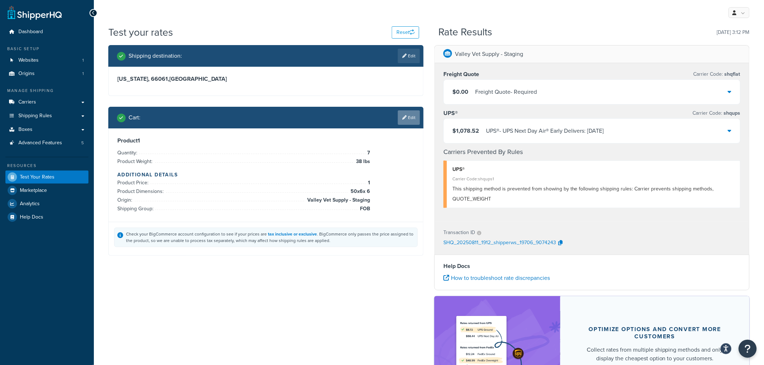
click at [409, 117] on link "Edit" at bounding box center [409, 117] width 22 height 14
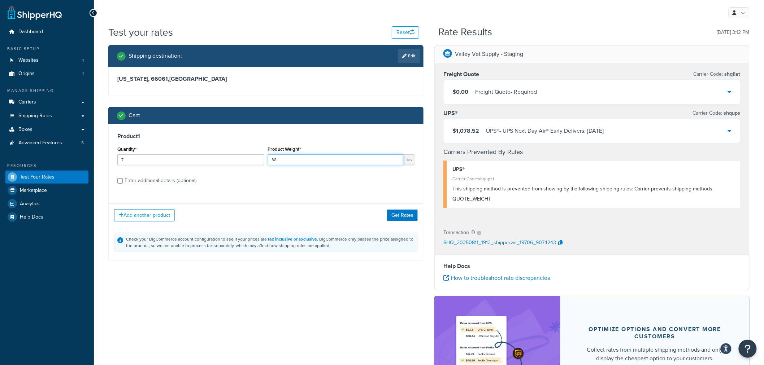
drag, startPoint x: 274, startPoint y: 160, endPoint x: 279, endPoint y: 160, distance: 5.1
click at [279, 160] on input "38" at bounding box center [336, 159] width 136 height 11
type input "34"
click at [401, 218] on button "Get Rates" at bounding box center [402, 216] width 31 height 12
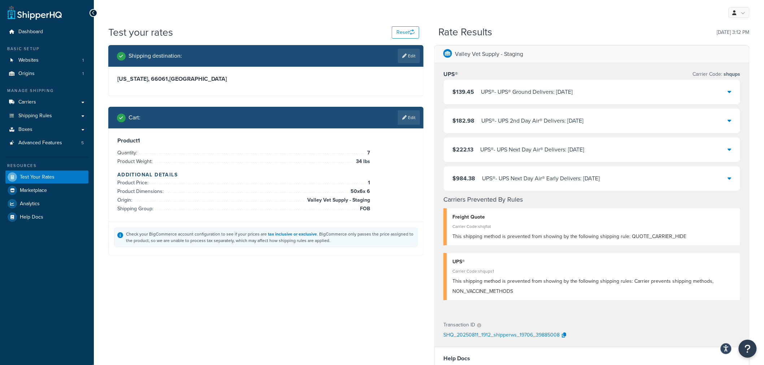
click at [728, 91] on icon at bounding box center [730, 92] width 4 height 6
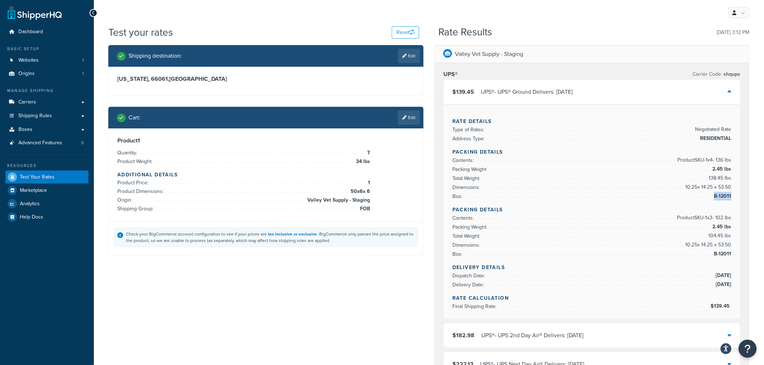
drag, startPoint x: 715, startPoint y: 196, endPoint x: 731, endPoint y: 195, distance: 15.9
click at [731, 195] on span "B-12011" at bounding box center [721, 196] width 19 height 9
copy span "B-12011"
